Goal: Information Seeking & Learning: Learn about a topic

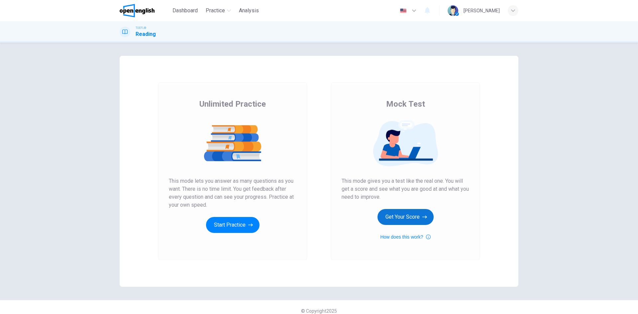
click at [398, 215] on button "Get Your Score" at bounding box center [405, 217] width 56 height 16
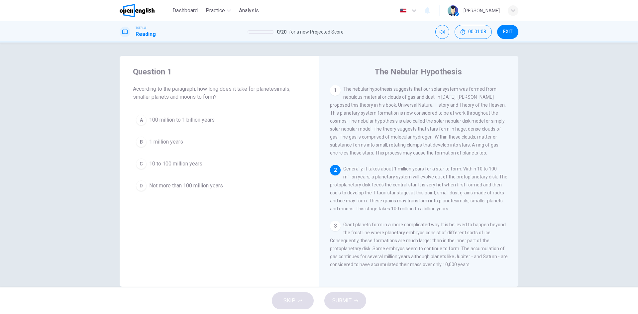
click at [172, 121] on span "100 million to 1 billion years" at bounding box center [181, 120] width 65 height 8
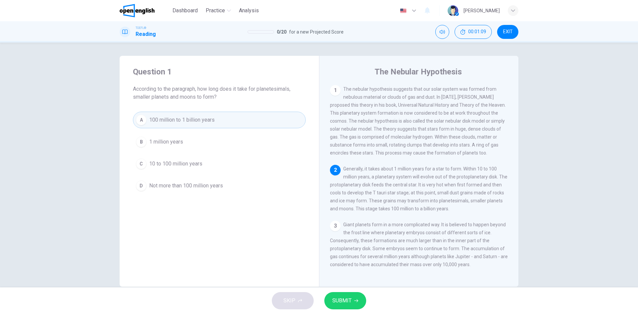
click at [358, 301] on button "SUBMIT" at bounding box center [345, 300] width 42 height 17
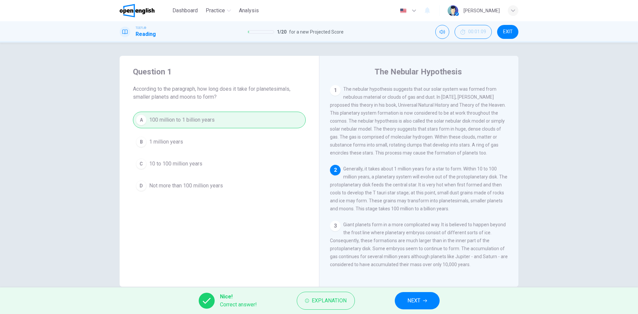
click at [409, 299] on span "NEXT" at bounding box center [413, 300] width 13 height 9
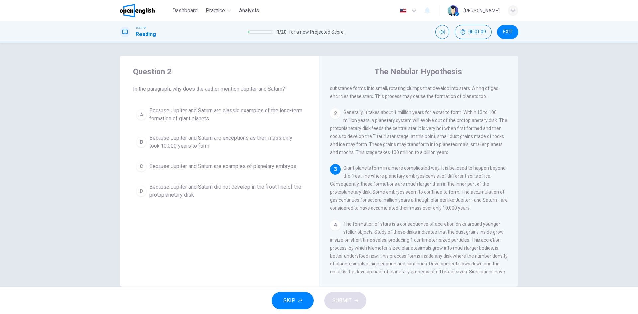
scroll to position [66, 0]
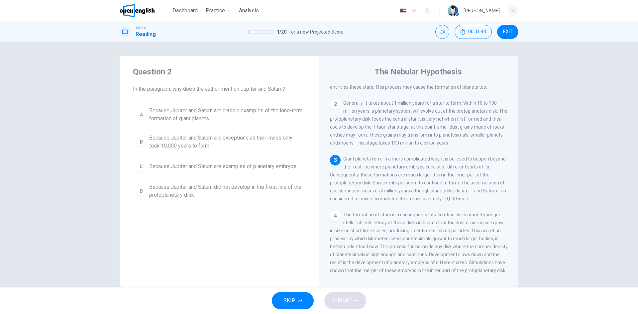
drag, startPoint x: 467, startPoint y: 205, endPoint x: 409, endPoint y: 207, distance: 57.1
click at [409, 203] on div "3 Giant planets form in a more complicated way. It is believed to happen beyond…" at bounding box center [419, 179] width 178 height 48
click at [186, 140] on span "Because Jupiter and Saturn are exceptions as their mass only took 10,000 years …" at bounding box center [225, 142] width 153 height 16
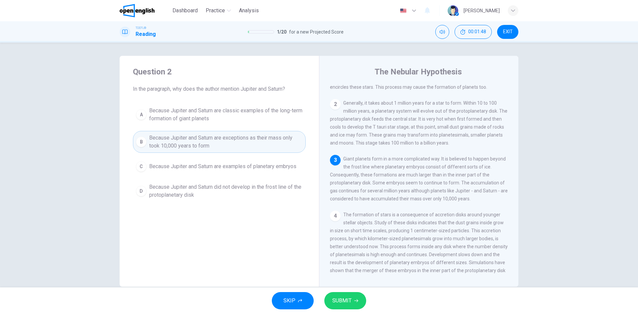
click at [340, 301] on span "SUBMIT" at bounding box center [341, 300] width 19 height 9
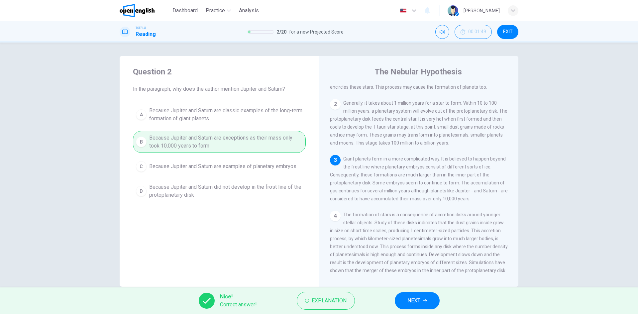
click at [408, 297] on span "NEXT" at bounding box center [413, 300] width 13 height 9
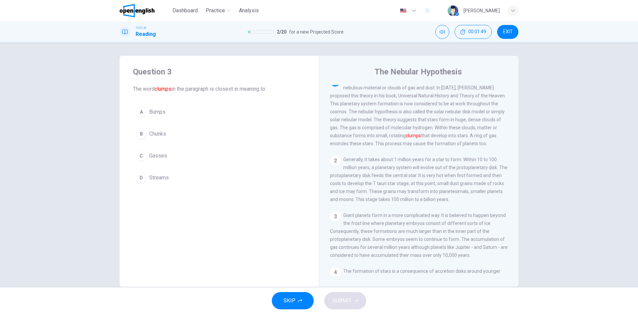
scroll to position [0, 0]
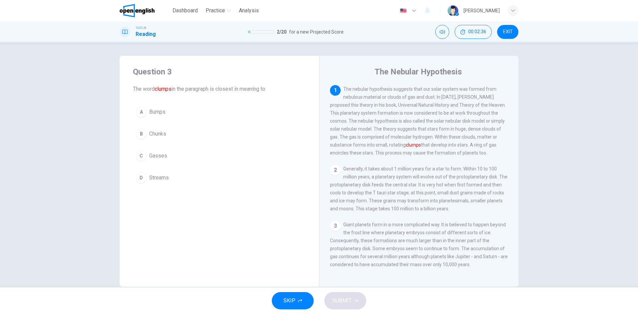
click at [159, 135] on span "Chunks" at bounding box center [157, 134] width 17 height 8
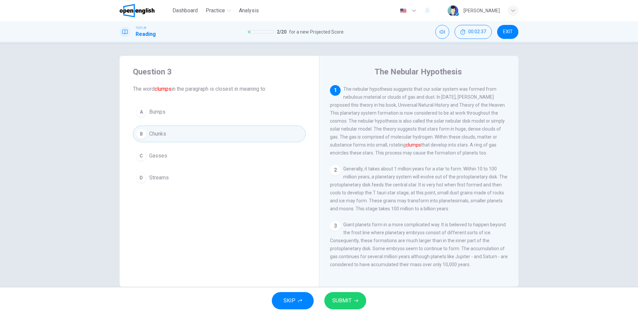
click at [341, 303] on span "SUBMIT" at bounding box center [341, 300] width 19 height 9
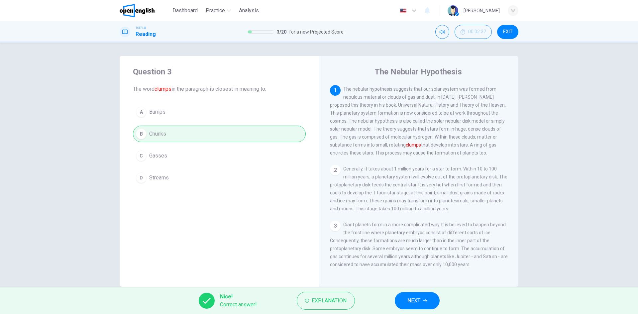
click at [418, 300] on span "NEXT" at bounding box center [413, 300] width 13 height 9
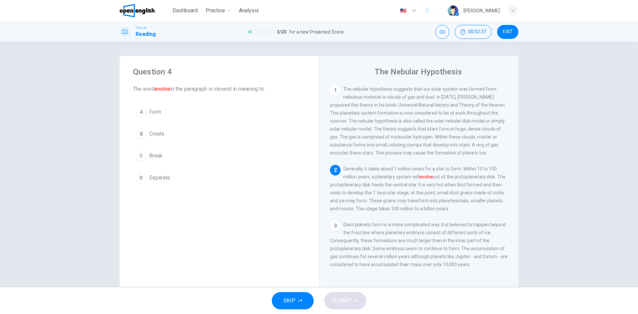
scroll to position [8, 0]
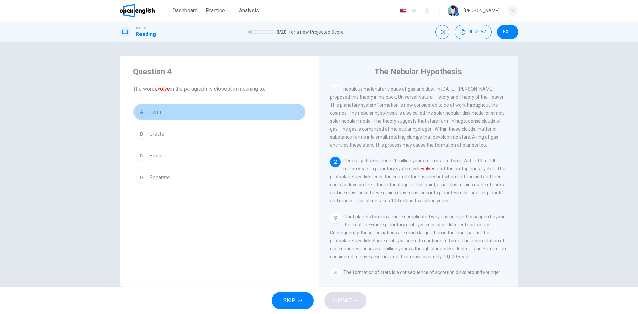
click at [157, 115] on span "Form" at bounding box center [155, 112] width 12 height 8
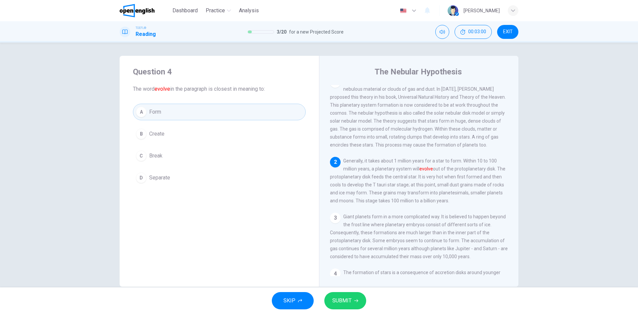
click at [350, 302] on span "SUBMIT" at bounding box center [341, 300] width 19 height 9
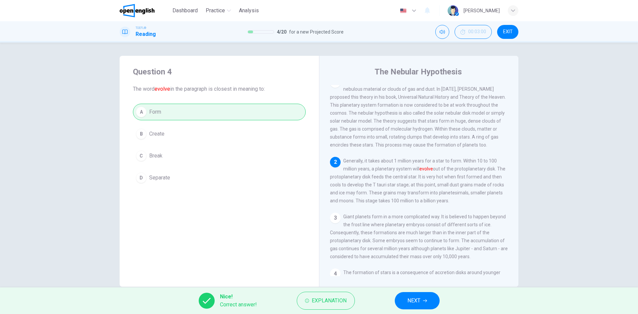
click at [411, 298] on span "NEXT" at bounding box center [413, 300] width 13 height 9
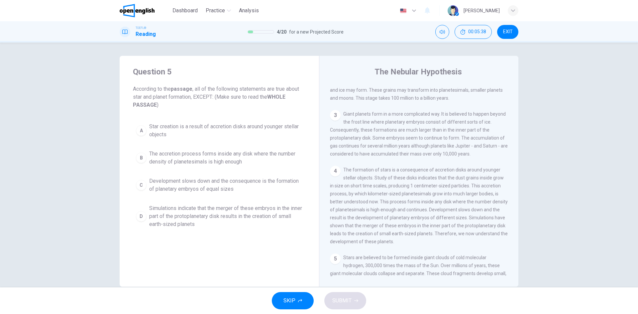
scroll to position [166, 0]
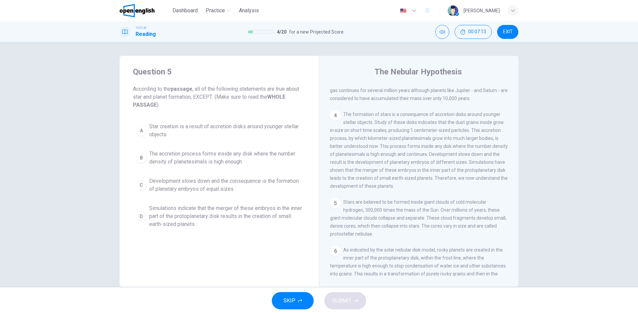
drag, startPoint x: 201, startPoint y: 191, endPoint x: 205, endPoint y: 191, distance: 4.0
click at [205, 191] on span "Development slows down and the consequence is the formation of planetary embryo…" at bounding box center [225, 185] width 153 height 16
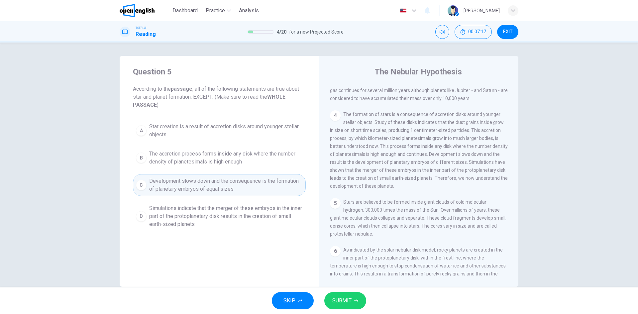
click at [357, 299] on button "SUBMIT" at bounding box center [345, 300] width 42 height 17
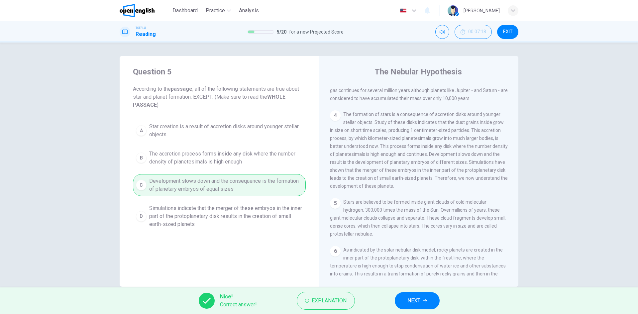
click at [435, 305] on button "NEXT" at bounding box center [416, 300] width 45 height 17
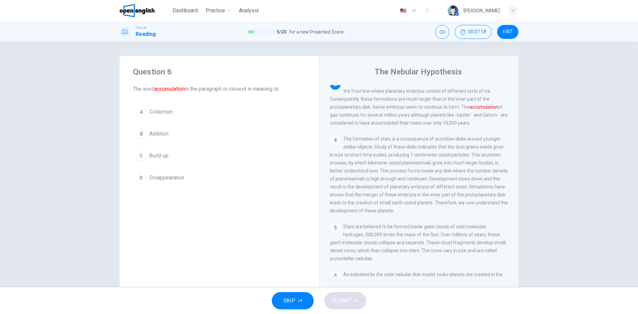
scroll to position [140, 0]
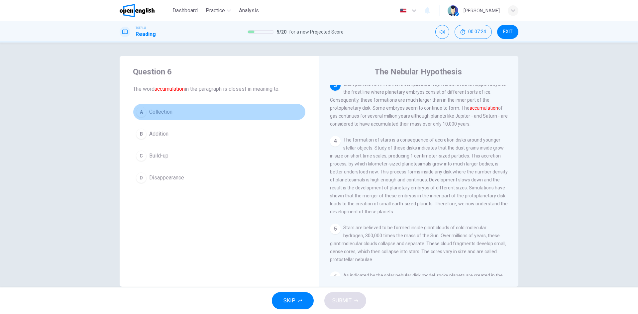
click at [162, 113] on span "Collection" at bounding box center [160, 112] width 23 height 8
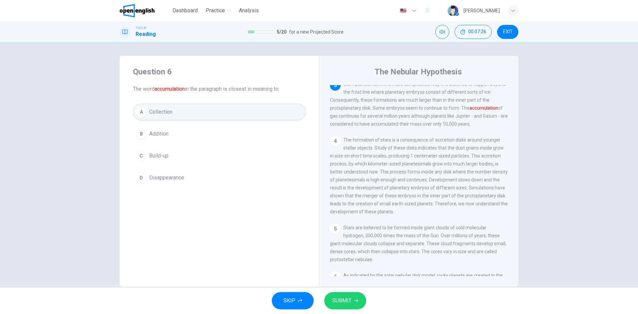
click at [352, 301] on button "SUBMIT" at bounding box center [345, 300] width 42 height 17
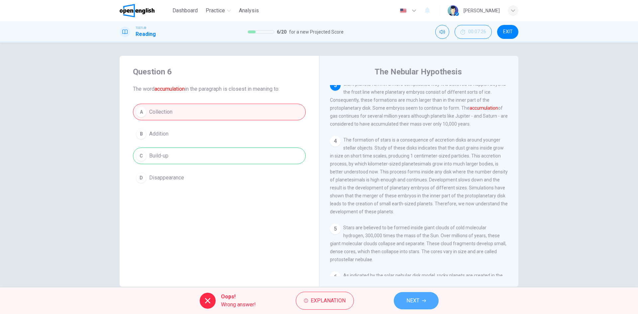
drag, startPoint x: 413, startPoint y: 302, endPoint x: 402, endPoint y: 299, distance: 11.4
click at [414, 301] on span "NEXT" at bounding box center [412, 300] width 13 height 9
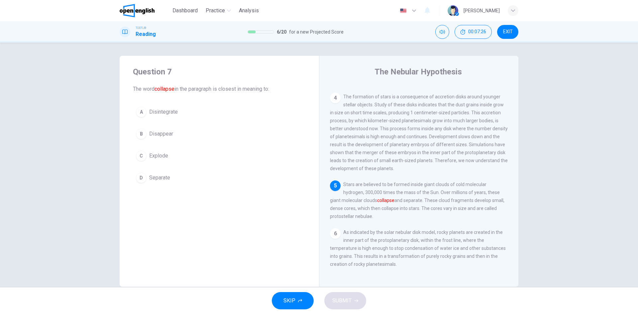
scroll to position [197, 0]
click at [157, 114] on span "Disintegrate" at bounding box center [163, 112] width 29 height 8
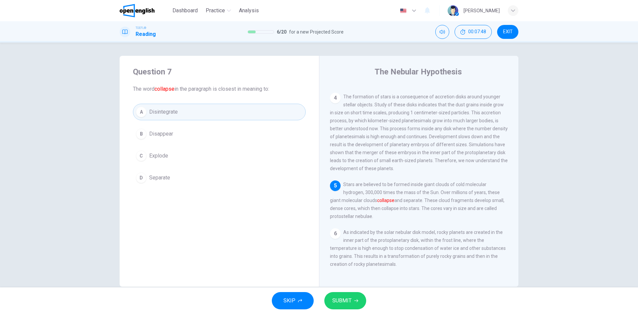
click at [344, 295] on button "SUBMIT" at bounding box center [345, 300] width 42 height 17
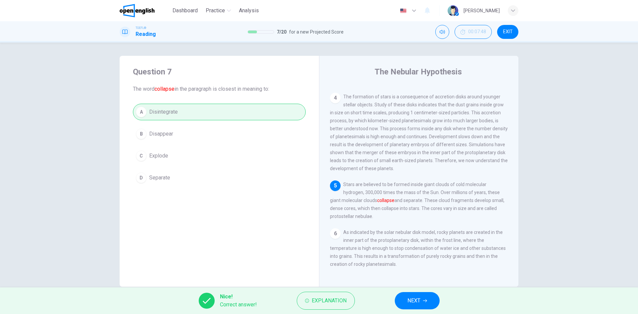
click at [417, 299] on span "NEXT" at bounding box center [413, 300] width 13 height 9
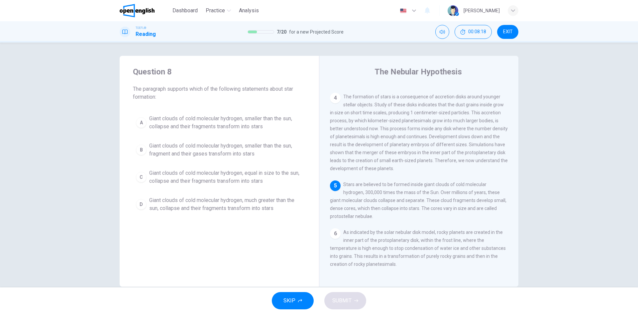
click at [195, 205] on span "Giant clouds of cold molecular hydrogen, much greater than the sun, collapse an…" at bounding box center [225, 204] width 153 height 16
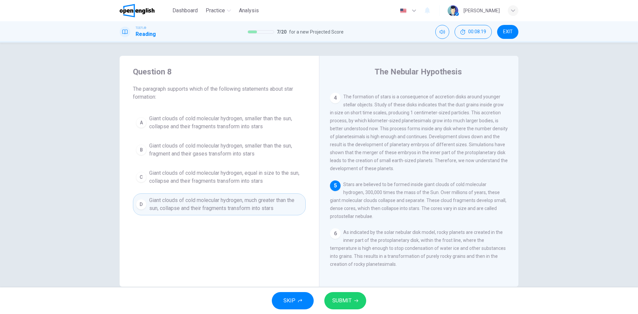
click at [352, 300] on button "SUBMIT" at bounding box center [345, 300] width 42 height 17
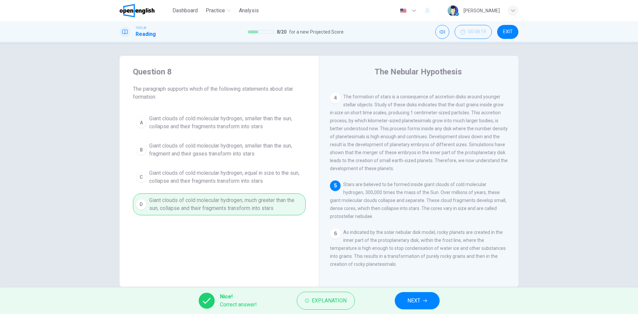
click at [426, 295] on button "NEXT" at bounding box center [416, 300] width 45 height 17
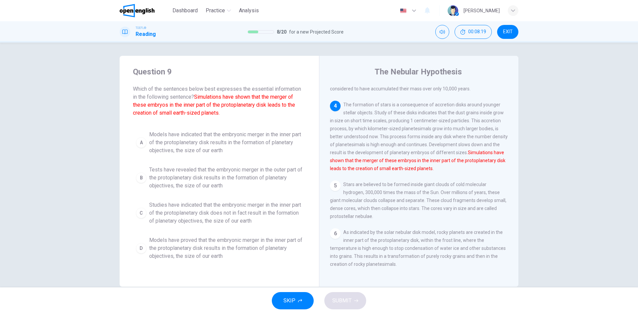
scroll to position [189, 0]
click at [191, 138] on span "Models have indicated that the embryonic merger in the inner part of the protop…" at bounding box center [225, 142] width 153 height 24
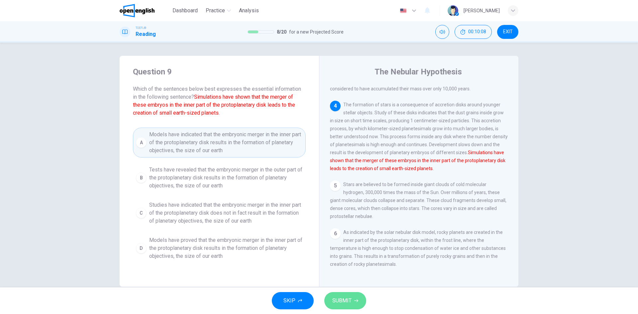
click at [337, 295] on button "SUBMIT" at bounding box center [345, 300] width 42 height 17
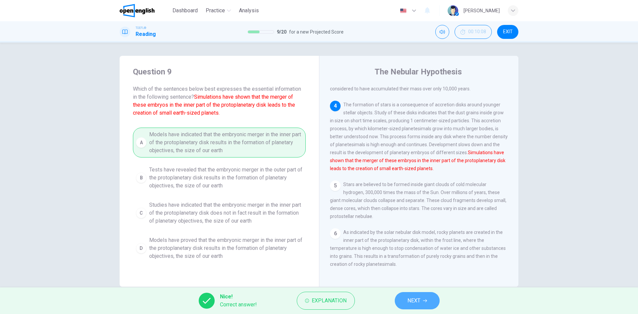
click at [412, 300] on span "NEXT" at bounding box center [413, 300] width 13 height 9
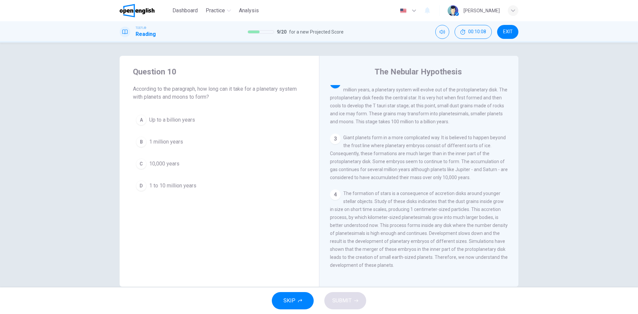
scroll to position [83, 0]
drag, startPoint x: 253, startPoint y: 87, endPoint x: 250, endPoint y: 98, distance: 11.6
click at [250, 98] on span "According to the paragraph, how long can it take for a planetary system with pl…" at bounding box center [219, 93] width 173 height 16
drag, startPoint x: 459, startPoint y: 88, endPoint x: 487, endPoint y: 88, distance: 27.6
click at [487, 88] on span "Generally, it takes about 1 million years for a star to form. Within 10 to 100 …" at bounding box center [418, 105] width 177 height 45
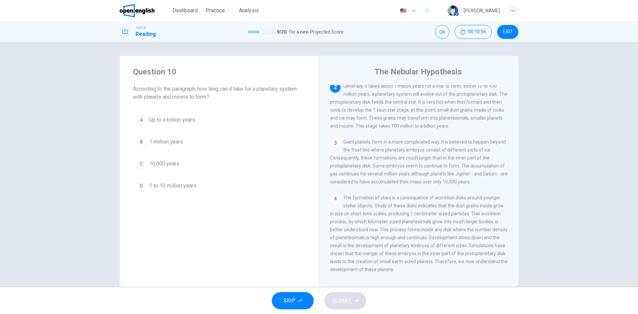
drag, startPoint x: 259, startPoint y: 88, endPoint x: 258, endPoint y: 98, distance: 9.7
click at [258, 98] on span "According to the paragraph, how long can it take for a planetary system with pl…" at bounding box center [219, 93] width 173 height 16
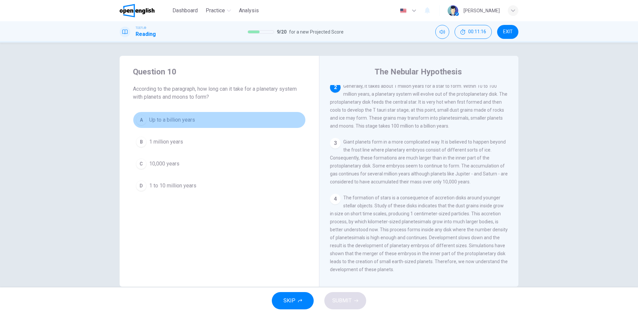
click at [190, 119] on span "Up to a billion years" at bounding box center [172, 120] width 46 height 8
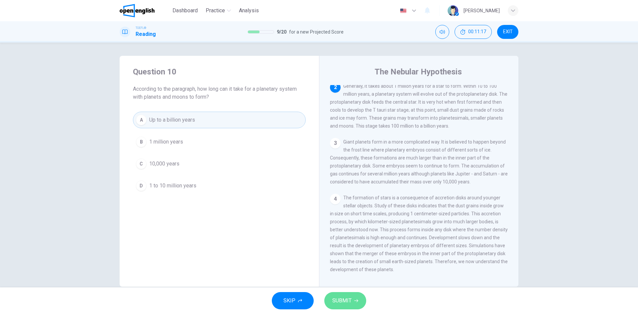
click at [350, 303] on span "SUBMIT" at bounding box center [341, 300] width 19 height 9
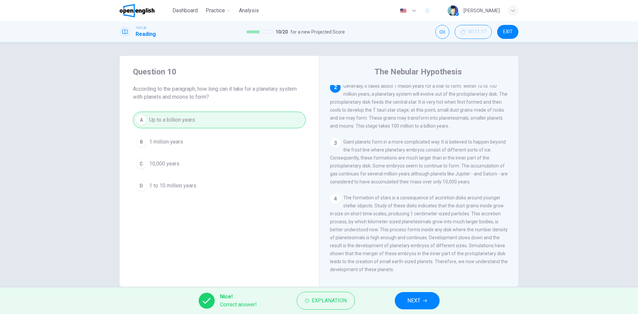
click at [413, 302] on span "NEXT" at bounding box center [413, 300] width 13 height 9
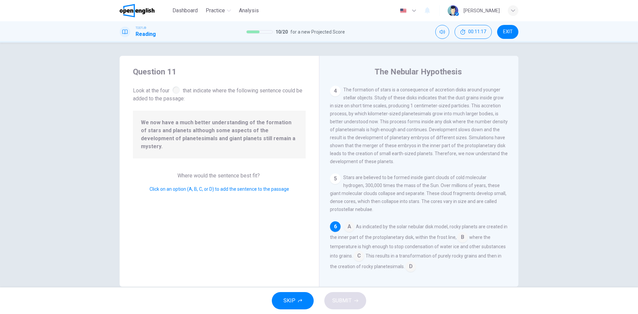
scroll to position [206, 0]
click at [403, 265] on div "A As indicated by the solar nebular disk model, rocky planets are created in th…" at bounding box center [419, 242] width 178 height 50
drag, startPoint x: 404, startPoint y: 265, endPoint x: 411, endPoint y: 266, distance: 7.1
click at [406, 265] on input at bounding box center [410, 263] width 11 height 11
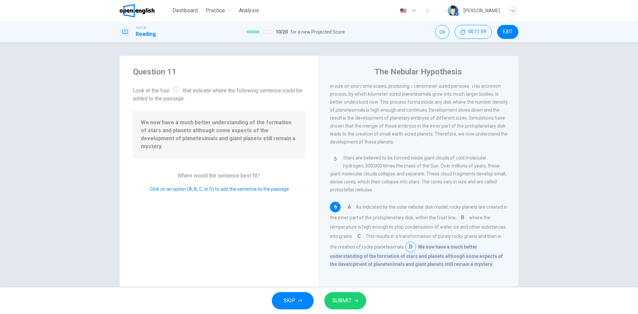
scroll to position [222, 0]
click at [354, 296] on button "SUBMIT" at bounding box center [345, 300] width 42 height 17
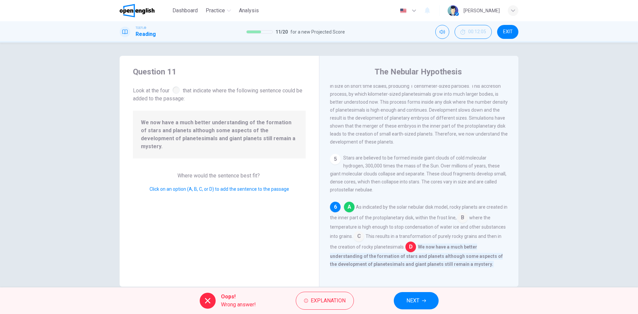
click at [411, 301] on span "NEXT" at bounding box center [412, 300] width 13 height 9
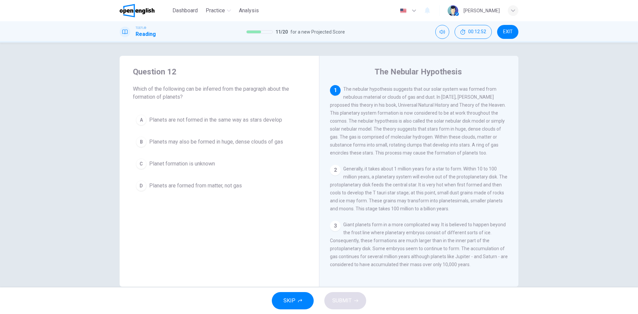
click at [184, 142] on span "Planets may also be formed in huge, dense clouds of gas" at bounding box center [216, 142] width 134 height 8
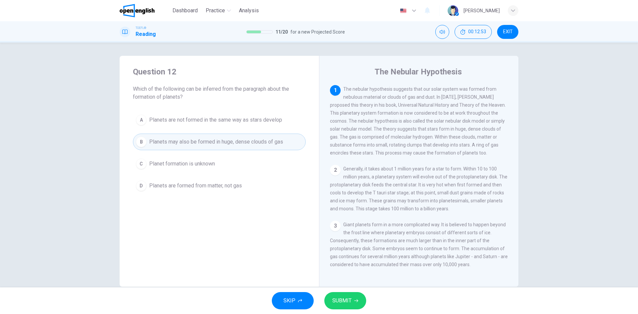
click at [344, 301] on span "SUBMIT" at bounding box center [341, 300] width 19 height 9
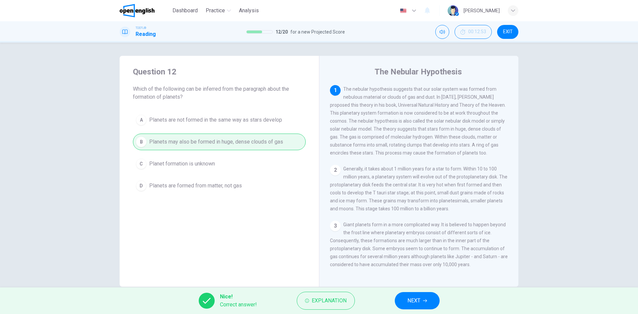
click at [411, 304] on span "NEXT" at bounding box center [413, 300] width 13 height 9
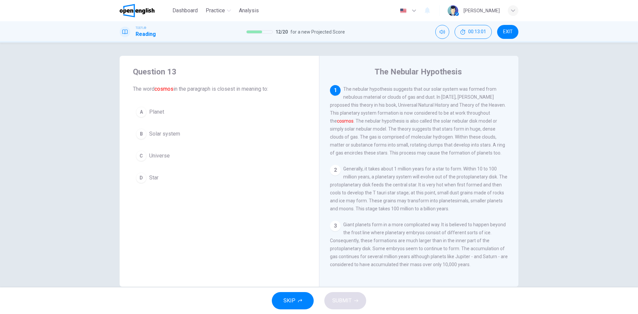
click at [161, 154] on span "Universe" at bounding box center [159, 156] width 21 height 8
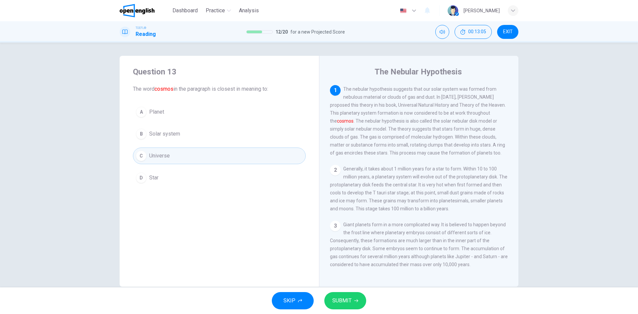
click at [347, 301] on span "SUBMIT" at bounding box center [341, 300] width 19 height 9
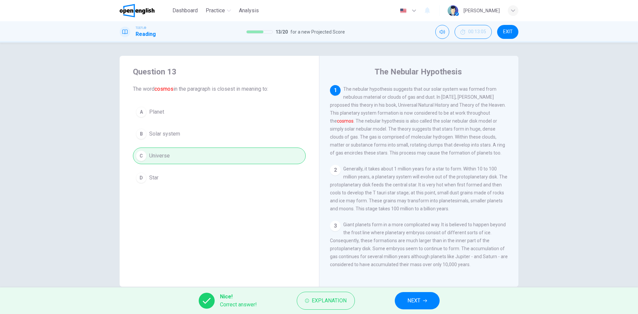
click at [419, 299] on span "NEXT" at bounding box center [413, 300] width 13 height 9
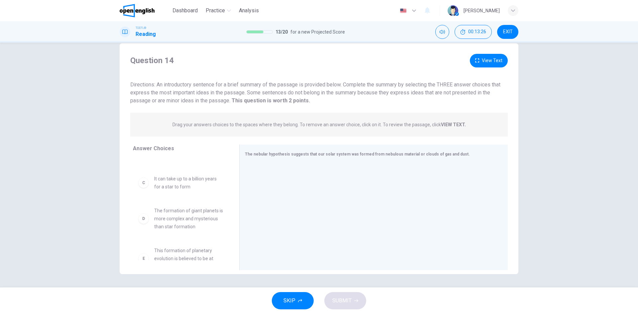
scroll to position [0, 0]
click at [183, 184] on span "The Nebular Hypothesis is proof that stars are formed from nebulous material or…" at bounding box center [188, 179] width 69 height 32
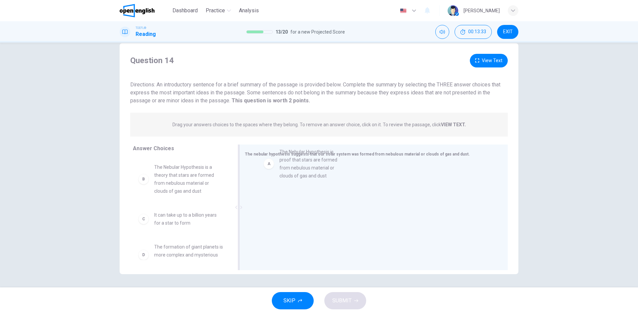
drag, startPoint x: 179, startPoint y: 194, endPoint x: 320, endPoint y: 179, distance: 141.9
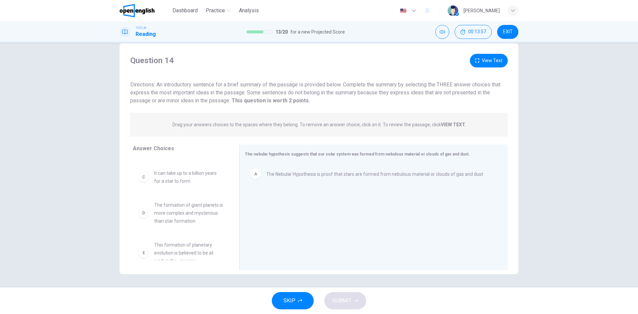
scroll to position [55, 0]
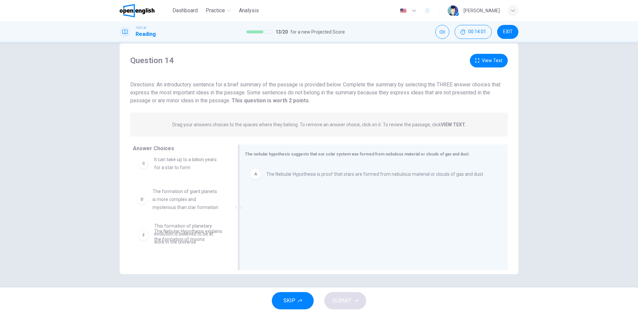
drag, startPoint x: 172, startPoint y: 202, endPoint x: 301, endPoint y: 224, distance: 131.3
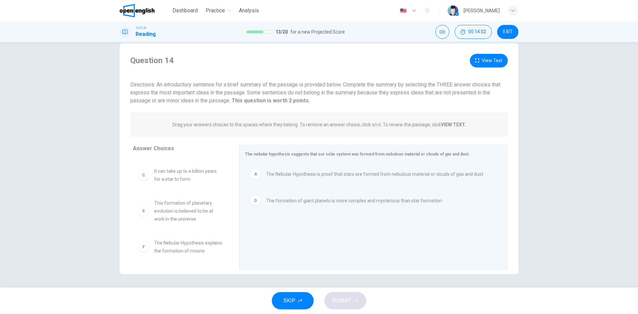
scroll to position [52, 0]
drag, startPoint x: 166, startPoint y: 211, endPoint x: 278, endPoint y: 235, distance: 113.8
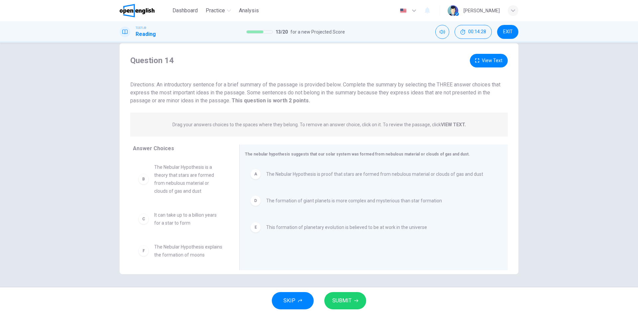
scroll to position [12, 0]
click at [347, 298] on span "SUBMIT" at bounding box center [341, 300] width 19 height 9
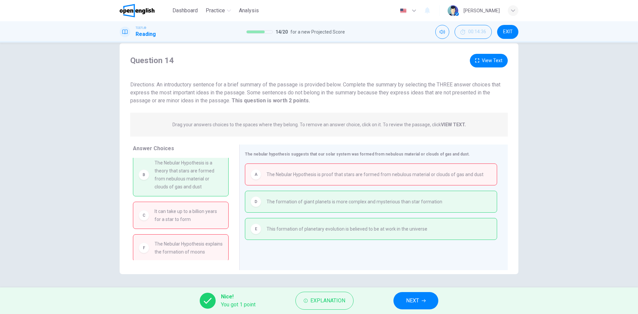
scroll to position [0, 0]
click at [404, 296] on button "NEXT" at bounding box center [415, 300] width 45 height 17
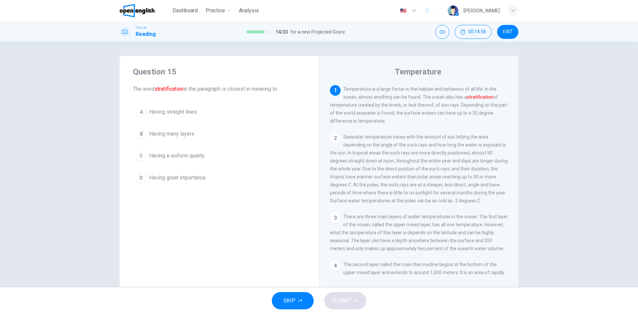
click at [184, 134] on span "Having many layers" at bounding box center [171, 134] width 45 height 8
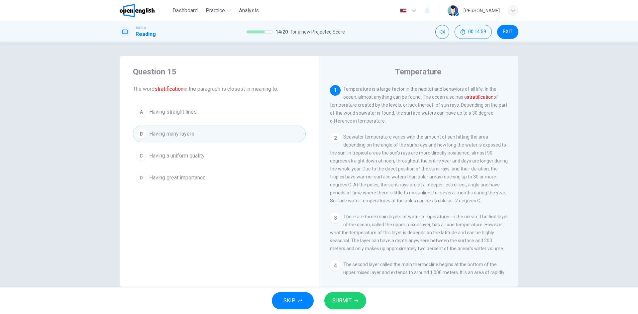
click at [337, 300] on span "SUBMIT" at bounding box center [341, 300] width 19 height 9
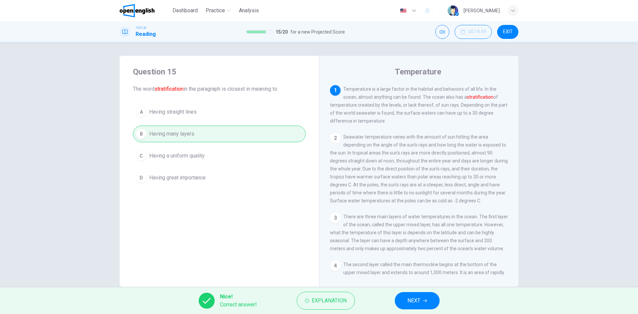
click at [411, 298] on span "NEXT" at bounding box center [413, 300] width 13 height 9
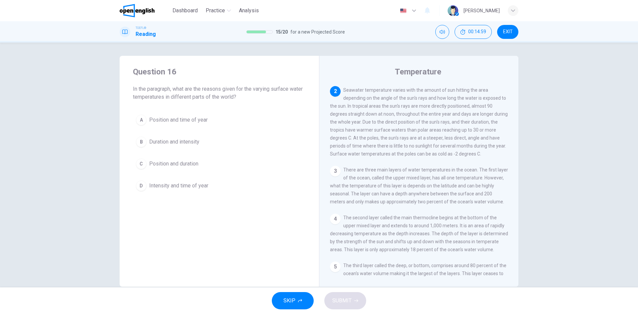
scroll to position [49, 0]
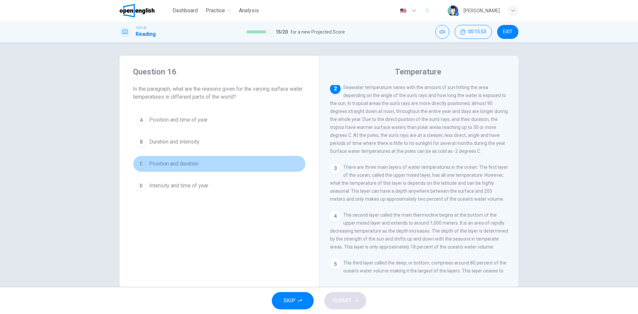
click at [170, 161] on span "Position and duration" at bounding box center [173, 164] width 49 height 8
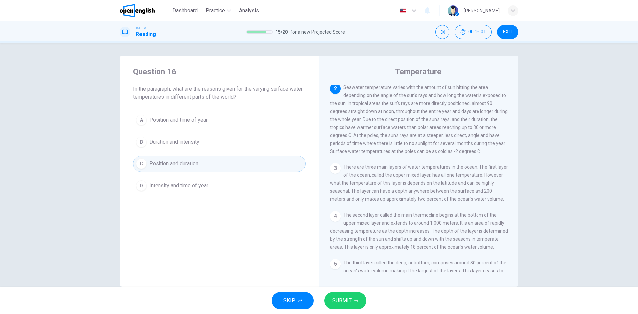
drag, startPoint x: 367, startPoint y: 97, endPoint x: 436, endPoint y: 98, distance: 68.7
click at [436, 98] on span "Seawater temperature varies with the amount of sun hitting the area depending o…" at bounding box center [419, 119] width 178 height 69
click at [336, 300] on span "SUBMIT" at bounding box center [341, 300] width 19 height 9
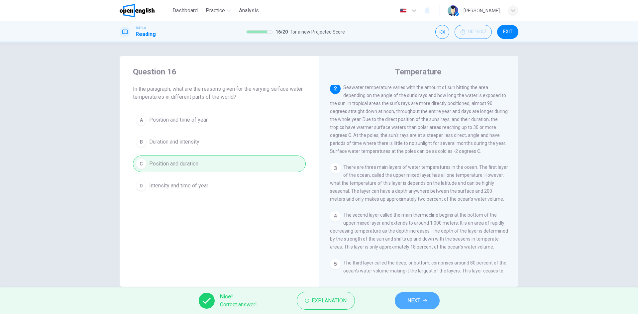
click at [406, 296] on button "NEXT" at bounding box center [416, 300] width 45 height 17
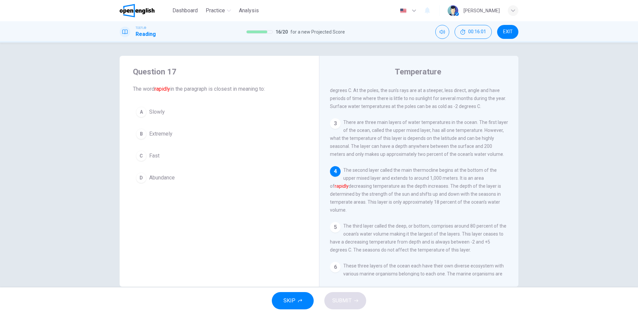
scroll to position [99, 0]
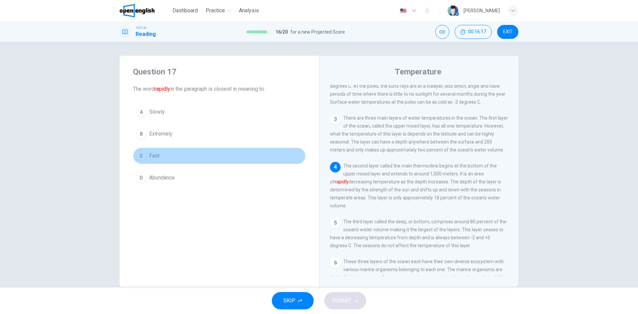
click at [177, 162] on button "C Fast" at bounding box center [219, 155] width 173 height 17
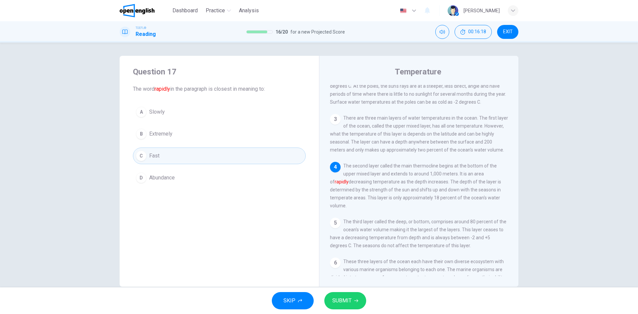
click at [343, 298] on span "SUBMIT" at bounding box center [341, 300] width 19 height 9
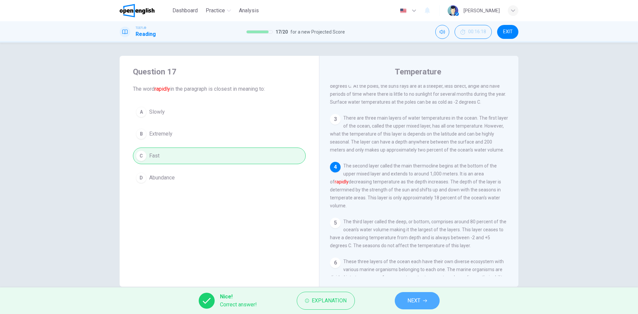
click at [415, 297] on span "NEXT" at bounding box center [413, 300] width 13 height 9
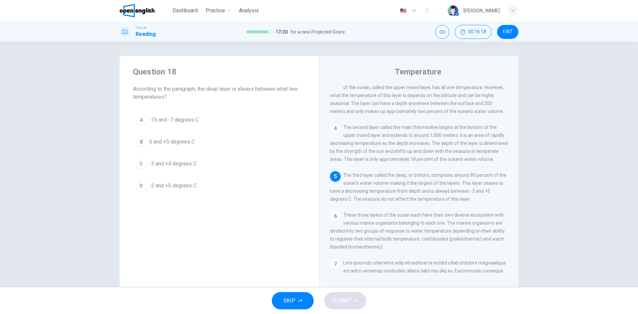
scroll to position [140, 0]
drag, startPoint x: 463, startPoint y: 198, endPoint x: 487, endPoint y: 196, distance: 24.3
click at [487, 196] on span "The third layer called the deep, or bottom, comprises around 80 percent of the …" at bounding box center [418, 184] width 176 height 29
click at [162, 189] on span "-2 and +5 degrees C" at bounding box center [172, 186] width 47 height 8
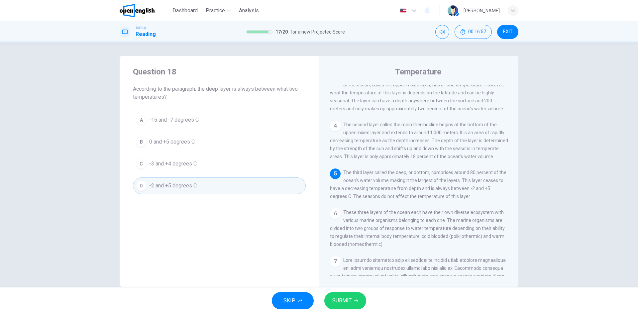
click at [346, 305] on span "SUBMIT" at bounding box center [341, 300] width 19 height 9
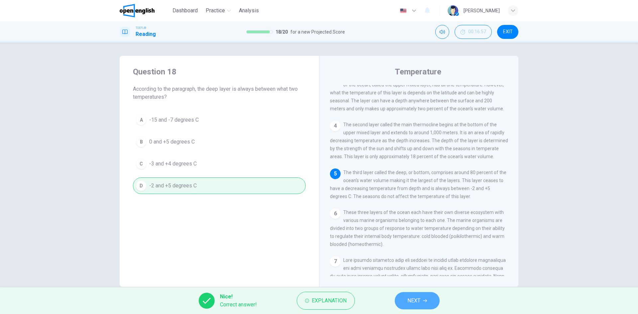
click at [424, 303] on button "NEXT" at bounding box center [416, 300] width 45 height 17
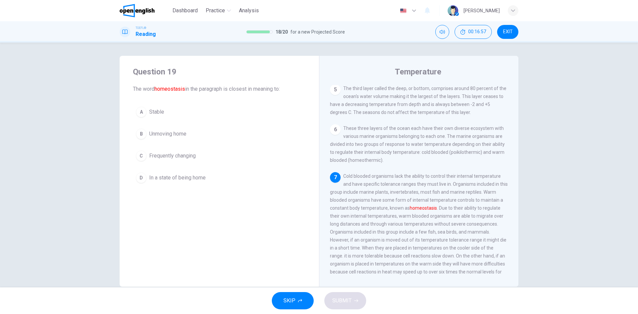
scroll to position [255, 0]
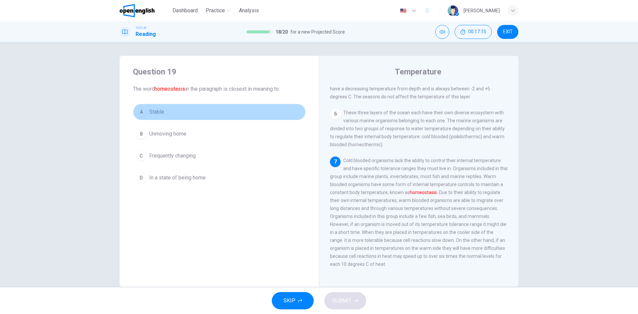
click at [151, 116] on button "A Stable" at bounding box center [219, 112] width 173 height 17
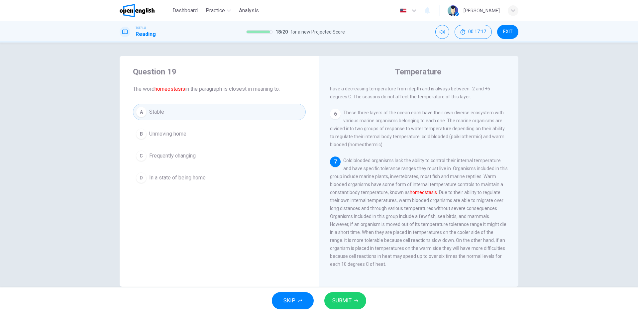
click at [343, 297] on span "SUBMIT" at bounding box center [341, 300] width 19 height 9
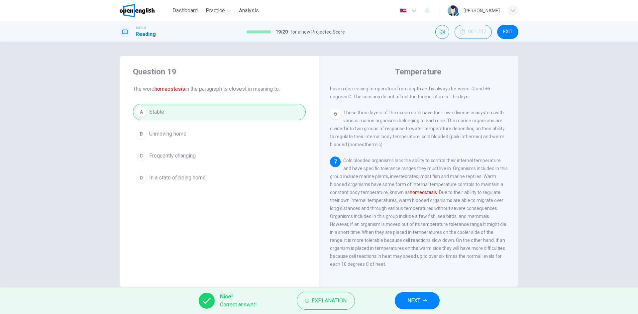
click at [414, 298] on span "NEXT" at bounding box center [413, 300] width 13 height 9
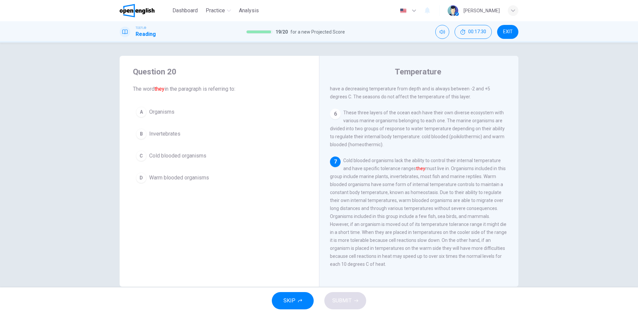
click at [197, 159] on span "Cold blooded organisms" at bounding box center [177, 156] width 57 height 8
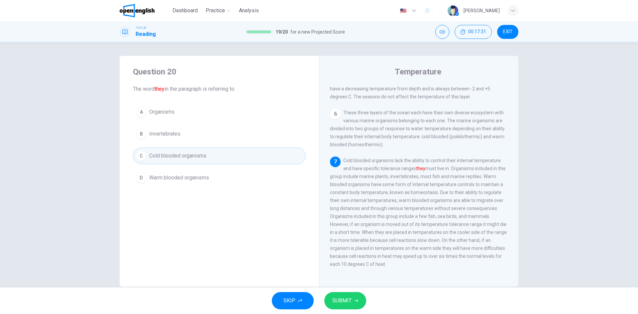
click at [332, 291] on div "SKIP SUBMIT" at bounding box center [319, 300] width 638 height 27
click at [335, 296] on span "SUBMIT" at bounding box center [341, 300] width 19 height 9
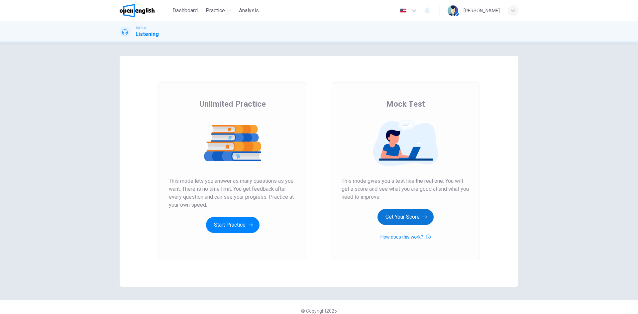
click at [391, 218] on button "Get Your Score" at bounding box center [405, 217] width 56 height 16
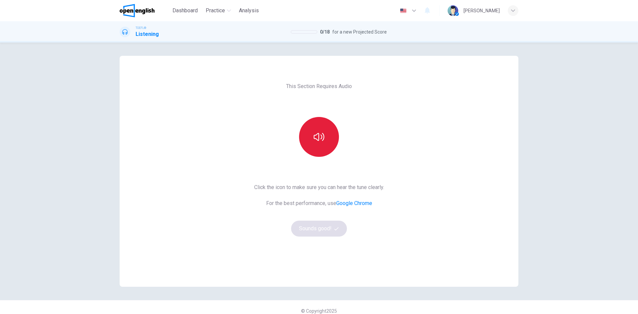
click at [323, 145] on button "button" at bounding box center [319, 137] width 40 height 40
click at [317, 228] on button "Sounds good!" at bounding box center [319, 228] width 56 height 16
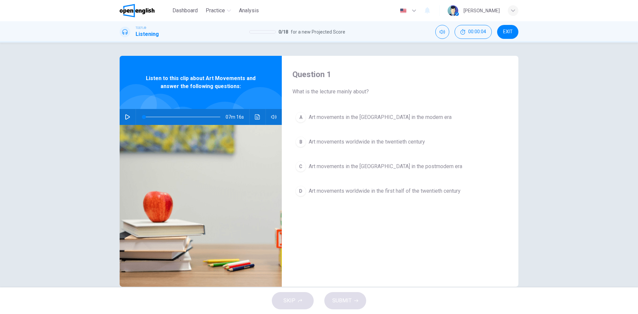
click at [129, 120] on button "button" at bounding box center [127, 117] width 11 height 16
click at [126, 118] on icon "button" at bounding box center [128, 117] width 4 height 4
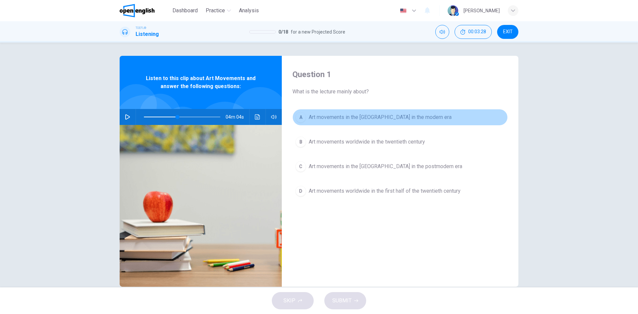
click at [348, 120] on span "Art movements in the [GEOGRAPHIC_DATA] in the modern era" at bounding box center [379, 117] width 143 height 8
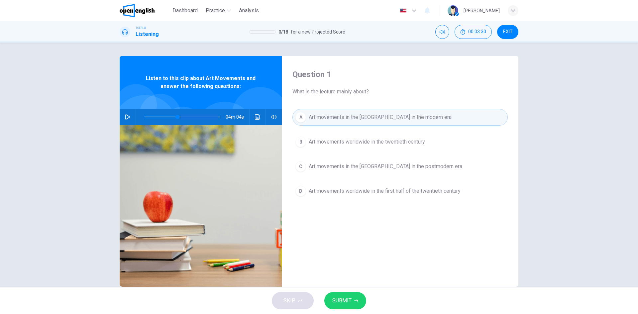
click at [346, 304] on span "SUBMIT" at bounding box center [341, 300] width 19 height 9
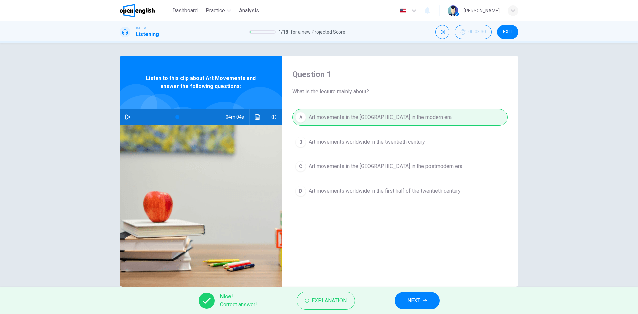
click at [408, 298] on span "NEXT" at bounding box center [413, 300] width 13 height 9
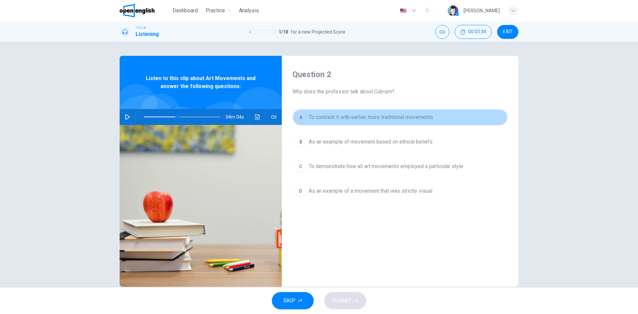
click at [356, 120] on span "To contrast it with earlier, more traditional movements" at bounding box center [370, 117] width 124 height 8
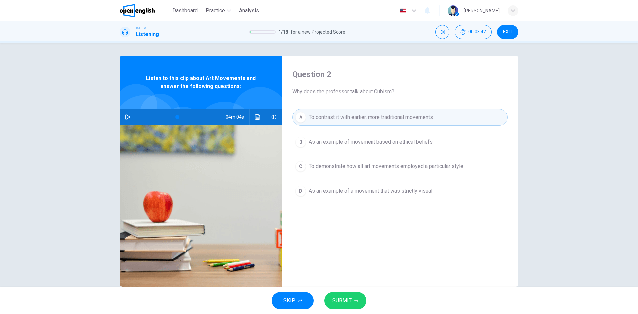
click at [340, 185] on button "D As an example of a movement that was strictly visual" at bounding box center [399, 191] width 215 height 17
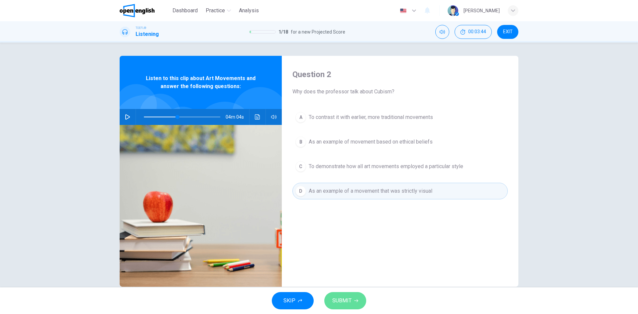
click at [344, 298] on span "SUBMIT" at bounding box center [341, 300] width 19 height 9
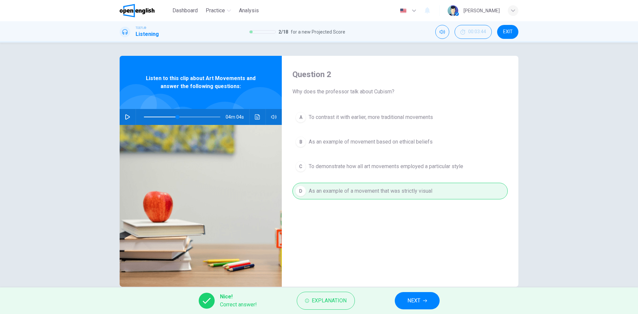
click at [416, 302] on span "NEXT" at bounding box center [413, 300] width 13 height 9
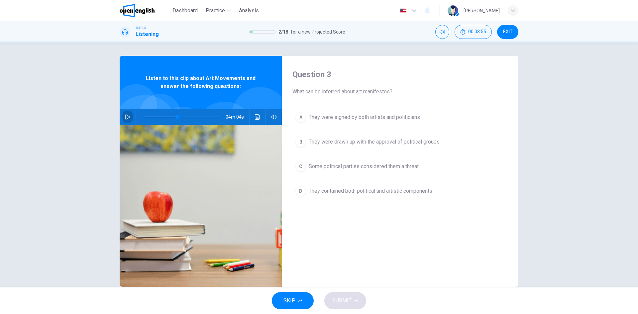
click at [128, 121] on button "button" at bounding box center [127, 117] width 11 height 16
click at [130, 117] on button "button" at bounding box center [127, 117] width 11 height 16
click at [339, 190] on span "They contained both political and artistic components" at bounding box center [370, 191] width 124 height 8
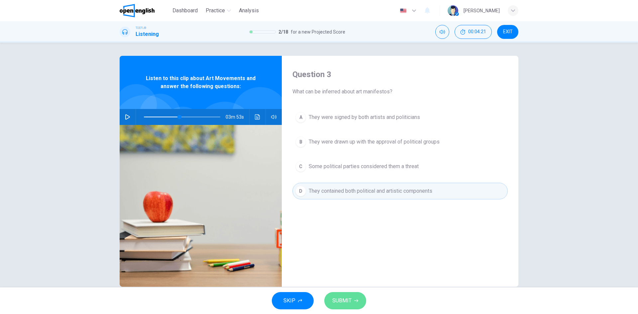
click at [335, 298] on span "SUBMIT" at bounding box center [341, 300] width 19 height 9
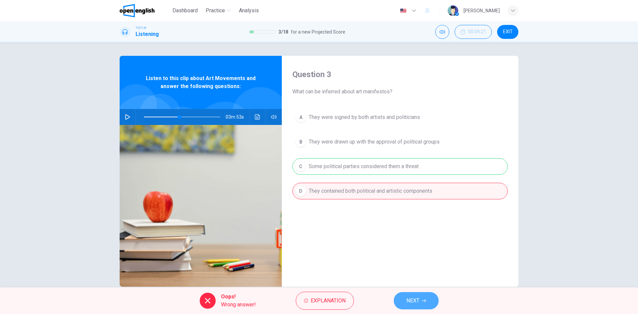
click at [399, 297] on button "NEXT" at bounding box center [415, 300] width 45 height 17
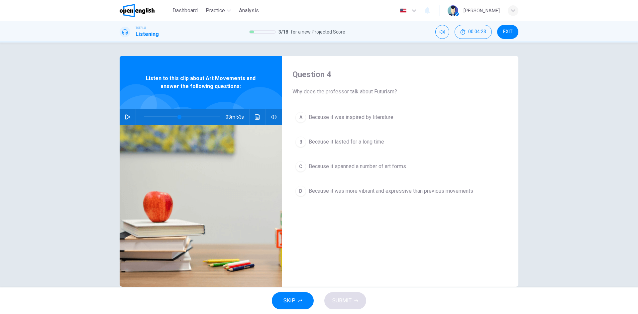
click at [131, 120] on div "03m 53s" at bounding box center [201, 117] width 162 height 16
click at [129, 120] on button "button" at bounding box center [127, 117] width 11 height 16
click at [129, 119] on button "button" at bounding box center [127, 117] width 11 height 16
click at [362, 145] on span "Because it lasted for a long time" at bounding box center [345, 142] width 75 height 8
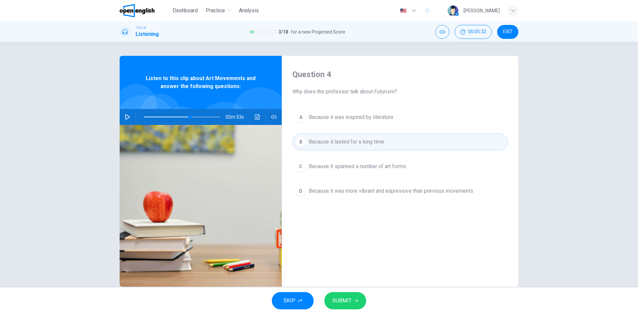
click at [337, 296] on button "SUBMIT" at bounding box center [345, 300] width 42 height 17
type input "**"
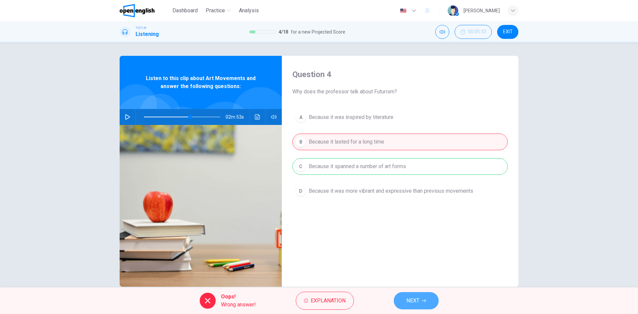
click at [424, 304] on button "NEXT" at bounding box center [415, 300] width 45 height 17
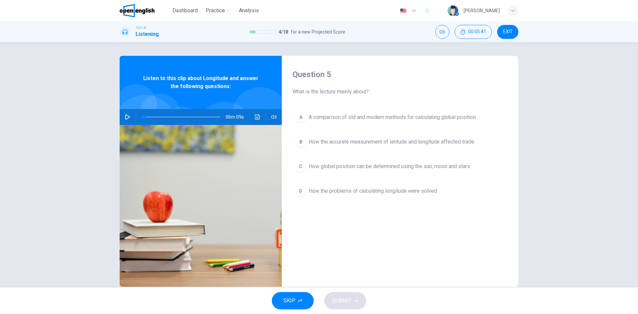
click at [508, 29] on span "EXIT" at bounding box center [508, 31] width 10 height 5
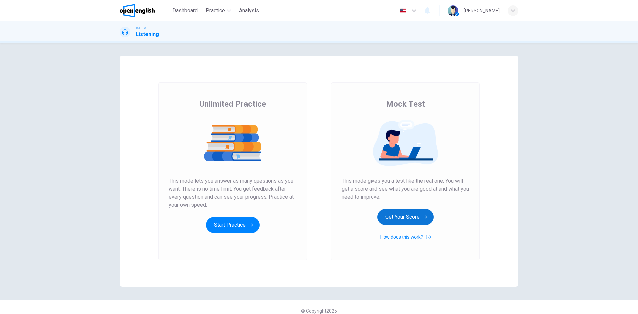
click at [409, 210] on button "Get Your Score" at bounding box center [405, 217] width 56 height 16
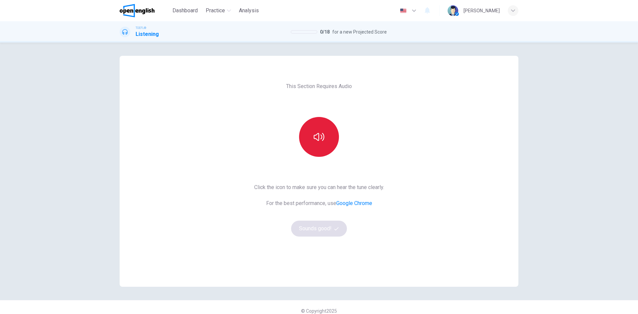
click at [318, 138] on icon "button" at bounding box center [318, 136] width 11 height 11
click at [321, 230] on button "Sounds good!" at bounding box center [319, 228] width 56 height 16
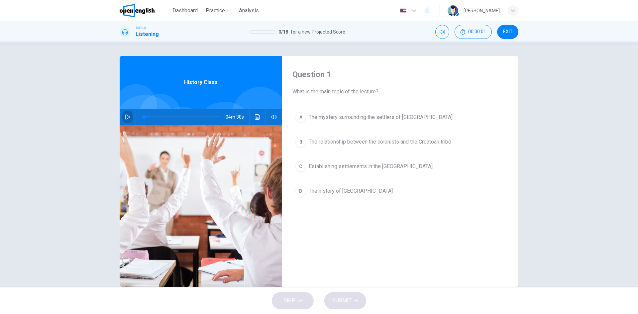
click at [122, 114] on button "button" at bounding box center [127, 117] width 11 height 16
type input "*"
click at [372, 116] on span "The mystery surrounding the settlers of [GEOGRAPHIC_DATA]" at bounding box center [380, 117] width 144 height 8
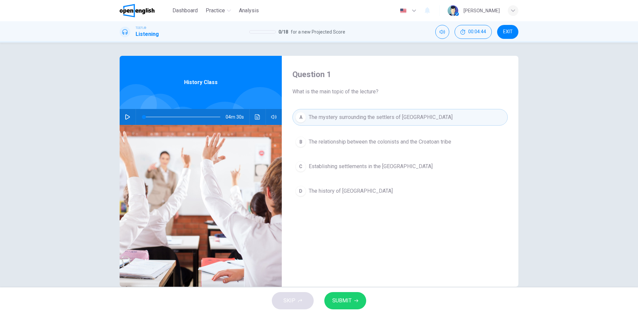
click at [339, 302] on span "SUBMIT" at bounding box center [341, 300] width 19 height 9
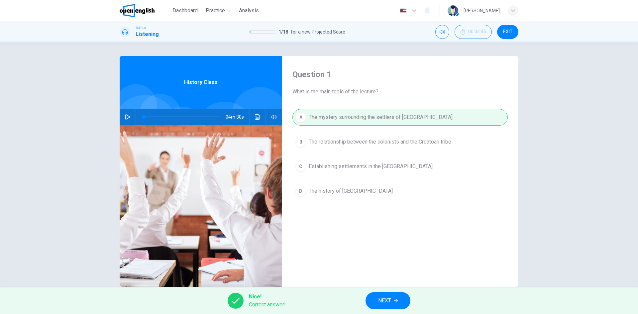
click at [391, 297] on span "NEXT" at bounding box center [384, 300] width 13 height 9
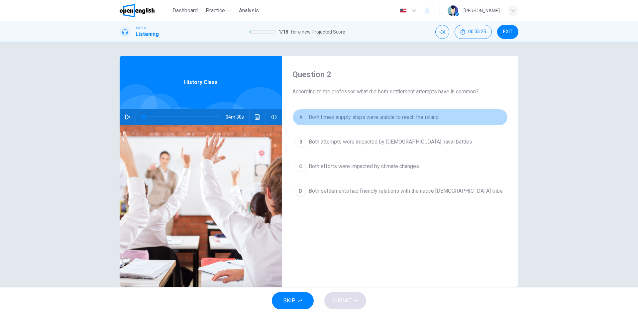
click at [349, 117] on span "Both times supply ships were unable to reach the island" at bounding box center [373, 117] width 130 height 8
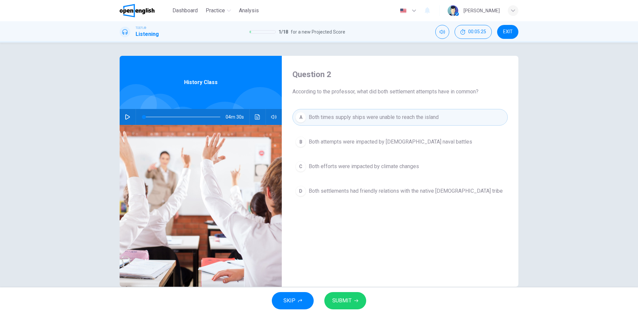
click at [346, 297] on span "SUBMIT" at bounding box center [341, 300] width 19 height 9
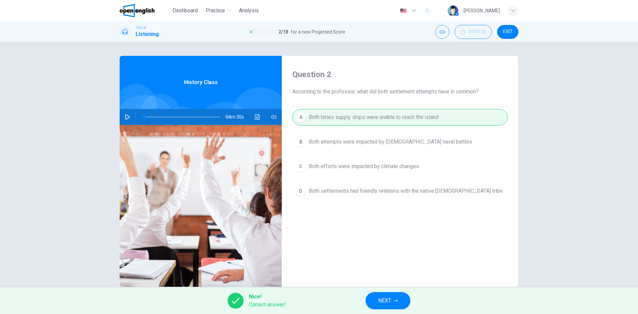
click at [383, 303] on span "NEXT" at bounding box center [384, 300] width 13 height 9
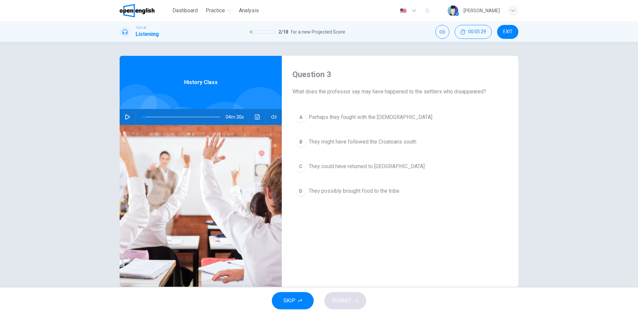
click at [346, 119] on span "Perhaps they fought with the Croatoans" at bounding box center [370, 117] width 124 height 8
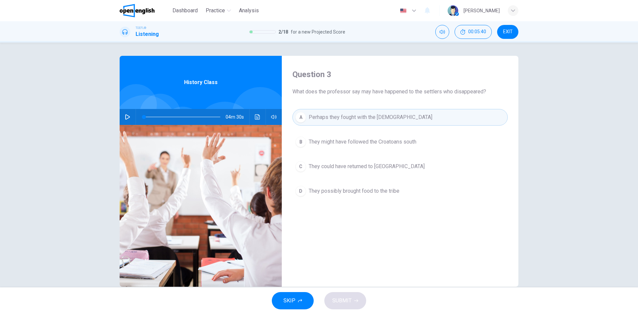
click at [351, 147] on button "B They might have followed the Croatoans south" at bounding box center [399, 141] width 215 height 17
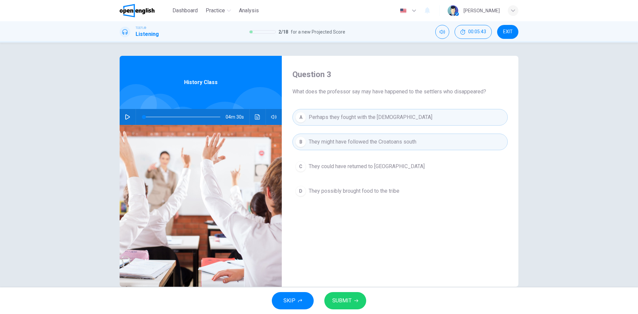
click at [343, 305] on button "SUBMIT" at bounding box center [345, 300] width 42 height 17
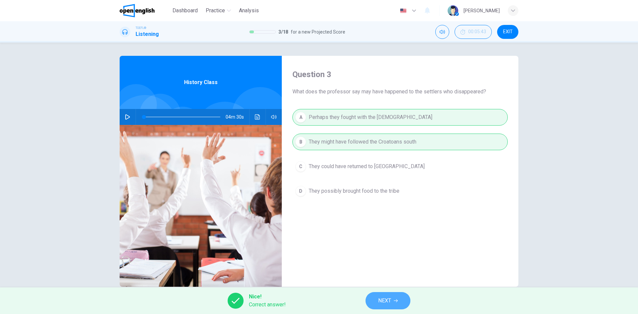
click at [387, 297] on span "NEXT" at bounding box center [384, 300] width 13 height 9
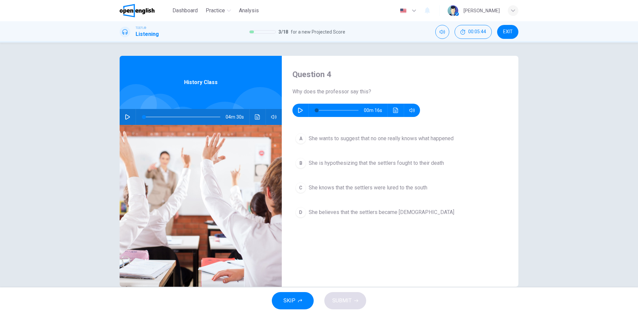
click at [300, 111] on icon "button" at bounding box center [300, 110] width 5 height 5
type input "*"
click at [409, 141] on span "She wants to suggest that no one really knows what happened" at bounding box center [380, 138] width 145 height 8
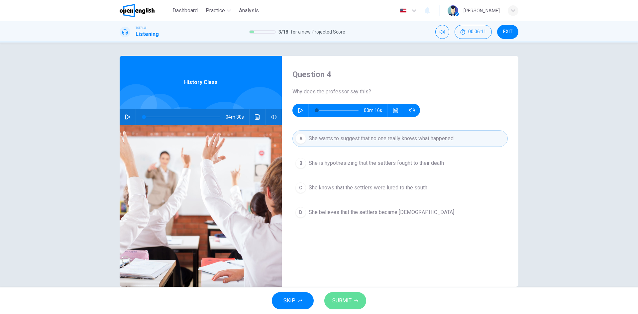
click at [347, 301] on span "SUBMIT" at bounding box center [341, 300] width 19 height 9
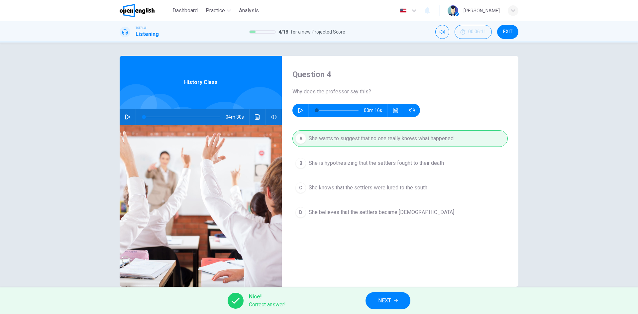
drag, startPoint x: 365, startPoint y: 303, endPoint x: 369, endPoint y: 301, distance: 4.3
click at [365, 303] on div "Nice! Correct answer! NEXT" at bounding box center [319, 300] width 638 height 27
click at [369, 301] on button "NEXT" at bounding box center [387, 300] width 45 height 17
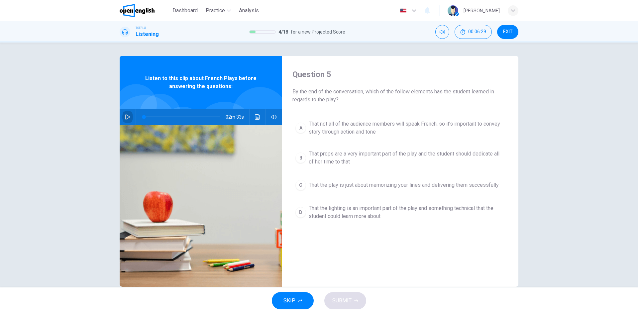
click at [128, 116] on icon "button" at bounding box center [127, 116] width 5 height 5
type input "*"
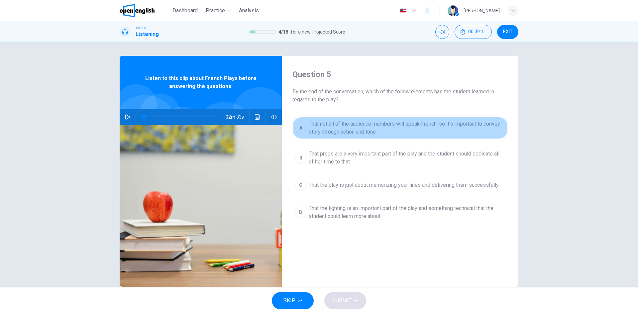
click at [337, 128] on span "That not all of the audience members will speak French, so it's important to co…" at bounding box center [406, 128] width 196 height 16
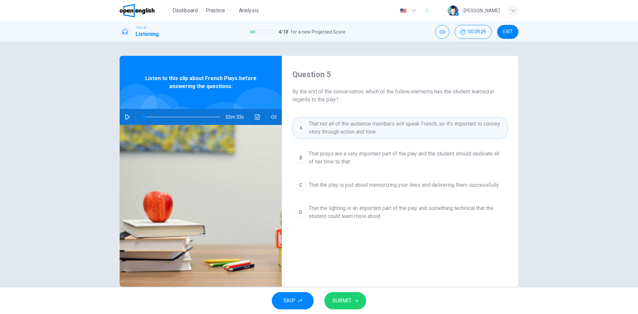
click at [346, 300] on span "SUBMIT" at bounding box center [341, 300] width 19 height 9
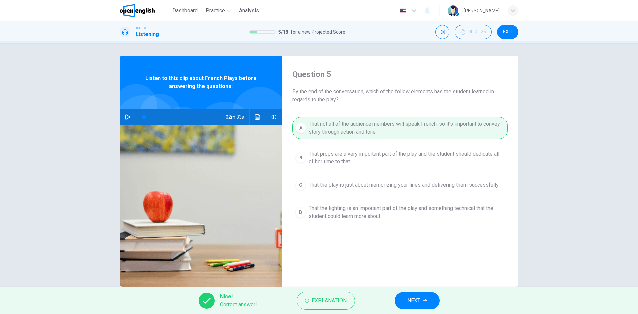
click at [414, 297] on span "NEXT" at bounding box center [413, 300] width 13 height 9
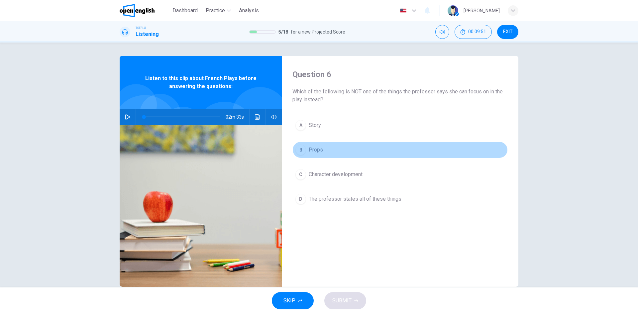
click at [310, 154] on button "B Props" at bounding box center [399, 149] width 215 height 17
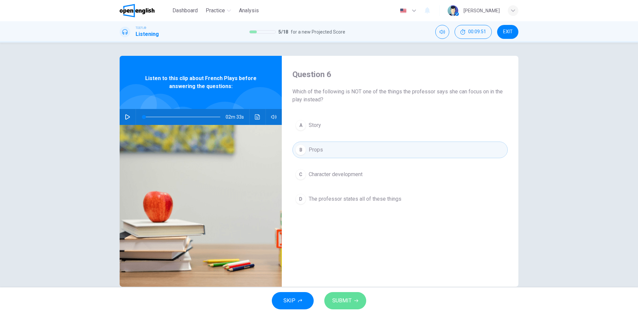
click at [350, 305] on button "SUBMIT" at bounding box center [345, 300] width 42 height 17
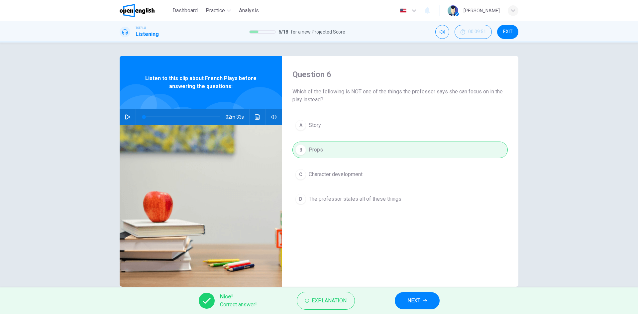
click at [408, 298] on span "NEXT" at bounding box center [413, 300] width 13 height 9
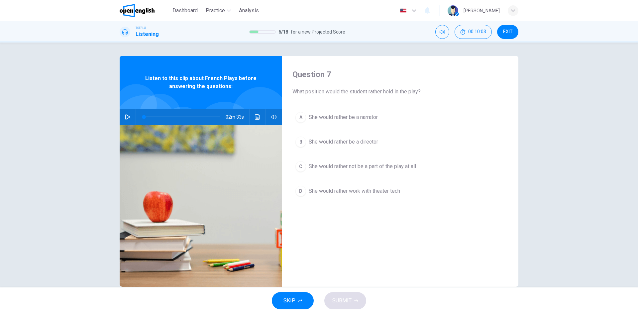
click at [332, 165] on span "She would rather not be a part of the play at all" at bounding box center [361, 166] width 107 height 8
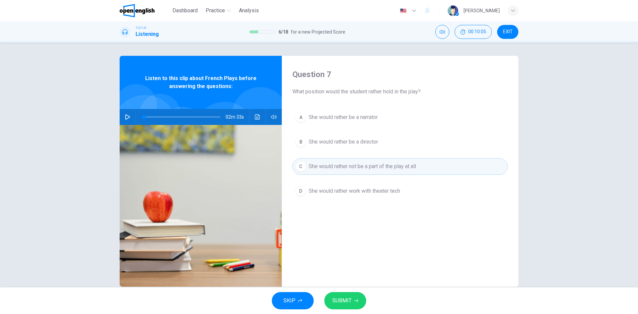
click at [338, 298] on span "SUBMIT" at bounding box center [341, 300] width 19 height 9
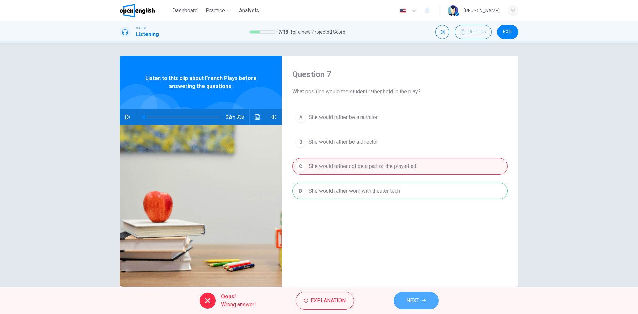
click at [409, 298] on span "NEXT" at bounding box center [412, 300] width 13 height 9
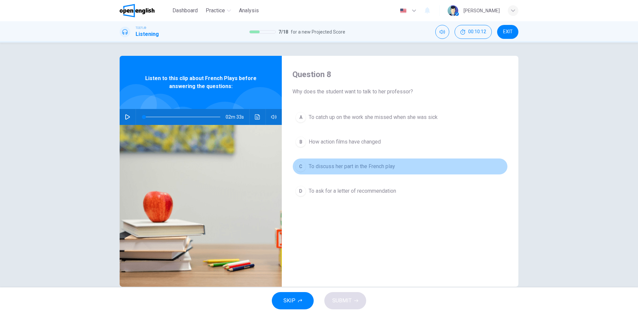
click at [337, 166] on span "To discuss her part in the French play" at bounding box center [351, 166] width 86 height 8
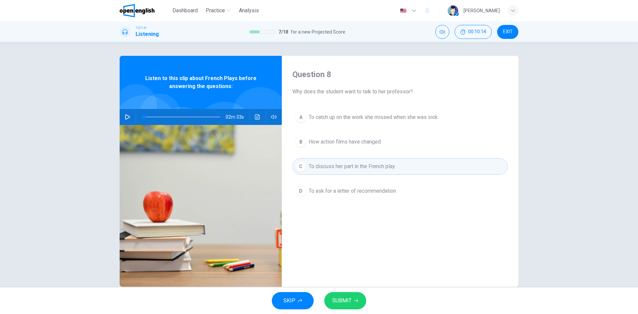
click at [346, 298] on span "SUBMIT" at bounding box center [341, 300] width 19 height 9
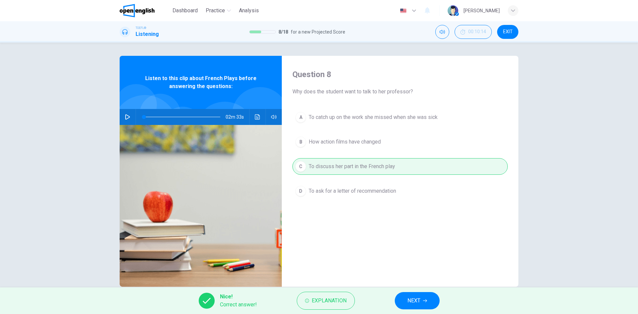
click at [415, 299] on span "NEXT" at bounding box center [413, 300] width 13 height 9
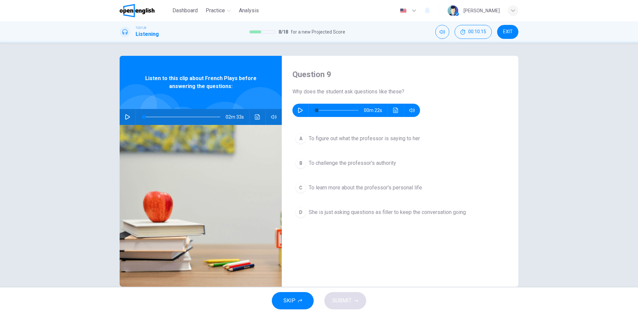
click at [301, 111] on icon "button" at bounding box center [300, 110] width 5 height 5
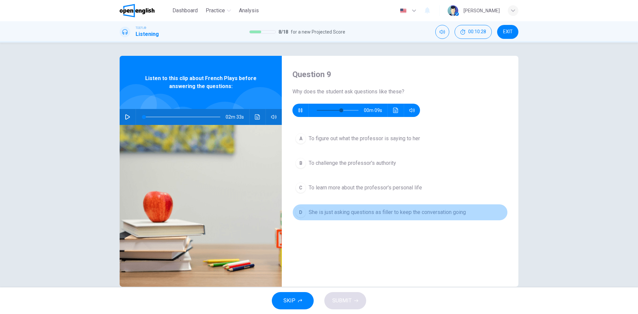
click at [347, 214] on span "She is just asking questions as filler to keep the conversation going" at bounding box center [386, 212] width 157 height 8
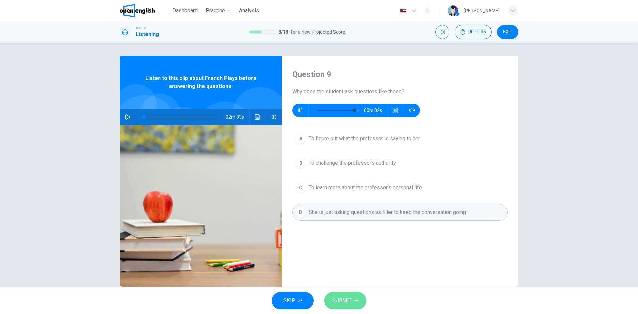
click at [350, 299] on span "SUBMIT" at bounding box center [341, 300] width 19 height 9
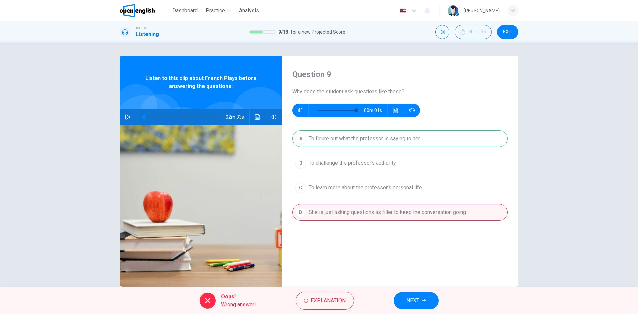
type input "*"
click at [442, 304] on div "Oops! Wrong answer! Explanation NEXT" at bounding box center [319, 300] width 638 height 27
click at [429, 304] on button "NEXT" at bounding box center [415, 300] width 45 height 17
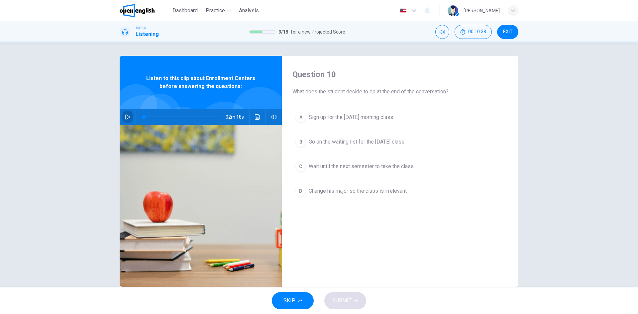
click at [125, 119] on icon "button" at bounding box center [127, 116] width 5 height 5
type input "*"
drag, startPoint x: 338, startPoint y: 144, endPoint x: 341, endPoint y: 150, distance: 6.8
click at [339, 144] on span "Go on the waiting list for the Monday class" at bounding box center [356, 142] width 96 height 8
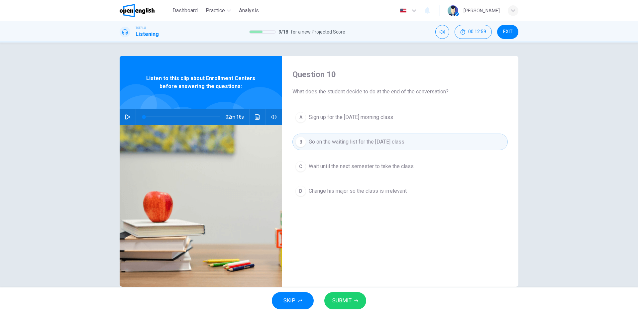
click at [352, 299] on button "SUBMIT" at bounding box center [345, 300] width 42 height 17
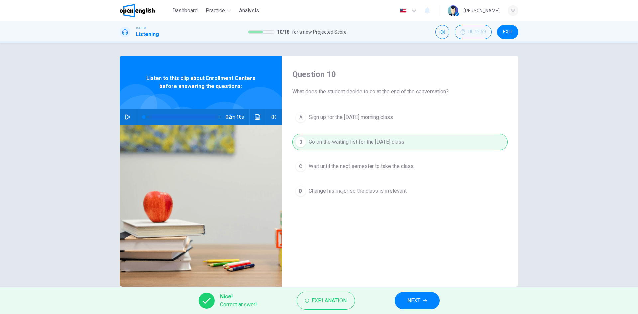
click at [419, 297] on span "NEXT" at bounding box center [413, 300] width 13 height 9
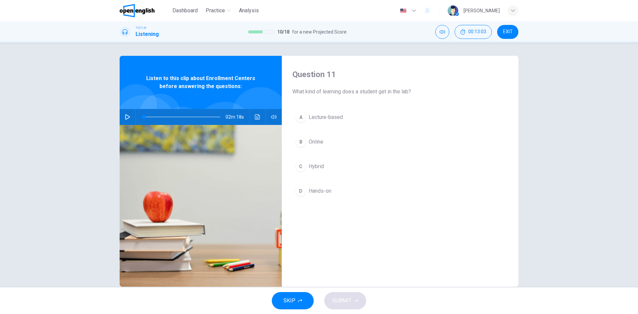
click at [329, 191] on button "D Hands-on" at bounding box center [399, 191] width 215 height 17
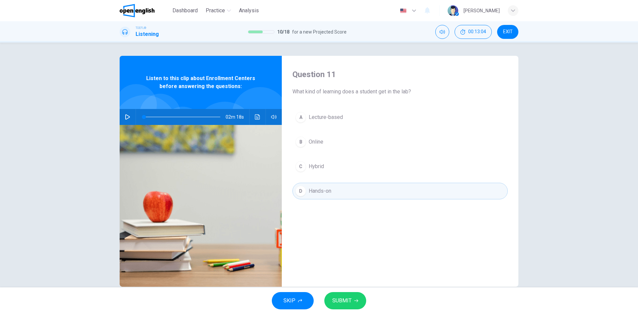
click at [350, 296] on span "SUBMIT" at bounding box center [341, 300] width 19 height 9
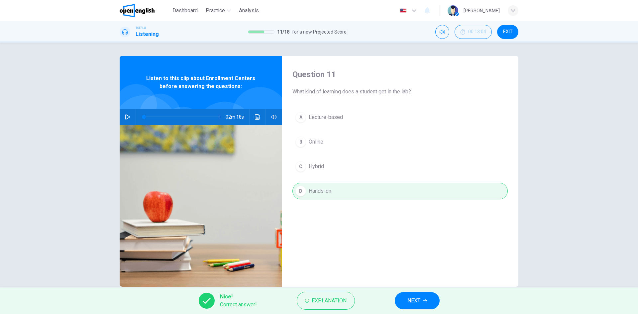
click at [420, 301] on span "NEXT" at bounding box center [413, 300] width 13 height 9
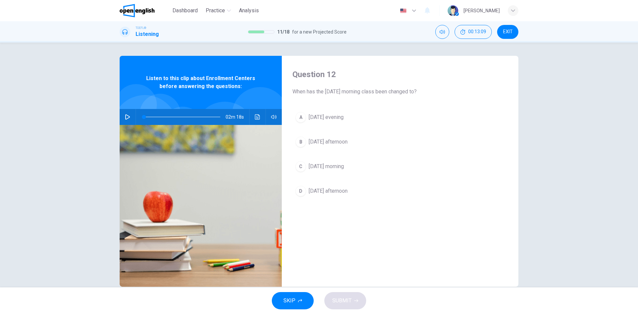
click at [333, 176] on div "A Tuesday evening B Wednesday afternoon C Friday morning D Saturday afternoon" at bounding box center [399, 161] width 215 height 104
click at [333, 171] on button "C Friday morning" at bounding box center [399, 166] width 215 height 17
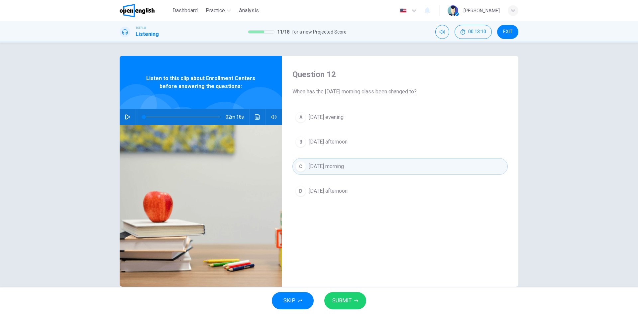
click at [349, 305] on span "SUBMIT" at bounding box center [341, 300] width 19 height 9
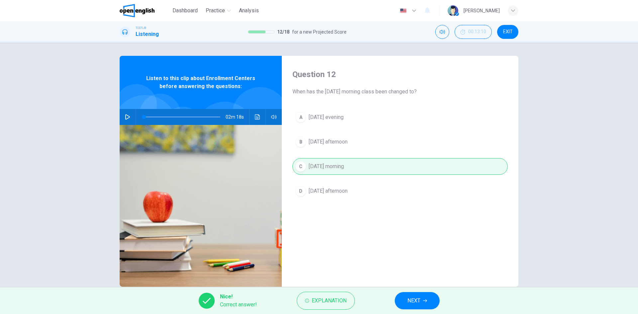
click at [424, 299] on icon "button" at bounding box center [425, 300] width 4 height 4
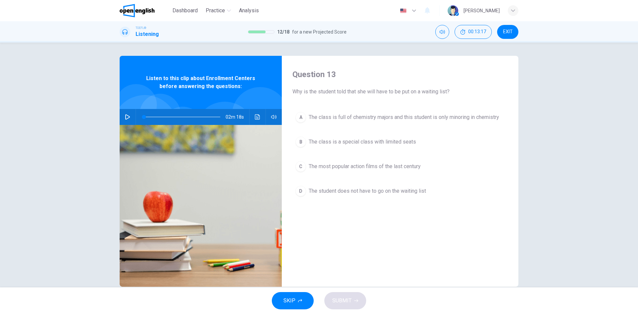
click at [380, 138] on span "The class is a special class with limited seats" at bounding box center [361, 142] width 107 height 8
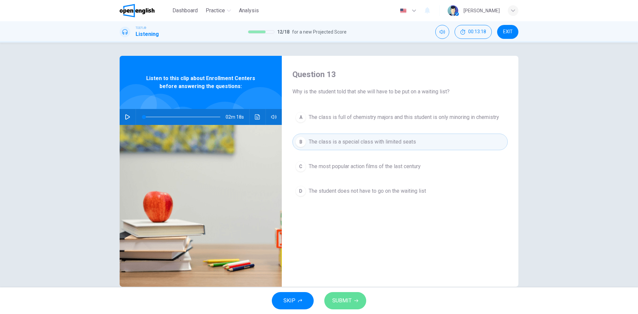
click at [350, 302] on span "SUBMIT" at bounding box center [341, 300] width 19 height 9
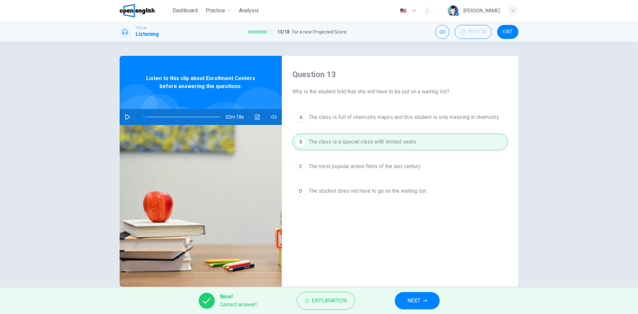
click at [421, 298] on button "NEXT" at bounding box center [416, 300] width 45 height 17
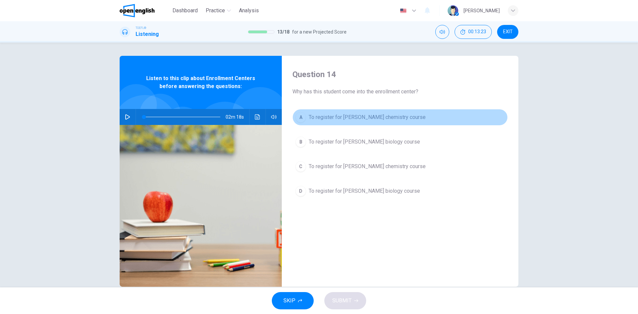
click at [377, 117] on span "To register for Professor Taylor's chemistry course" at bounding box center [366, 117] width 117 height 8
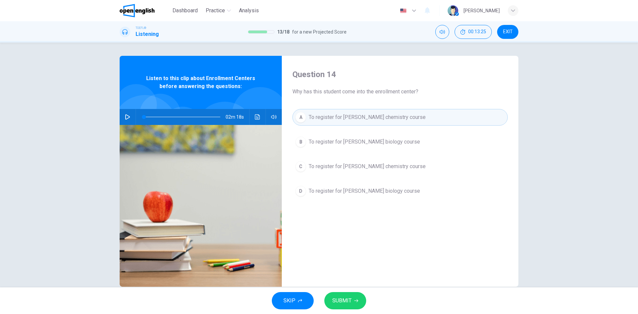
click at [350, 303] on span "SUBMIT" at bounding box center [341, 300] width 19 height 9
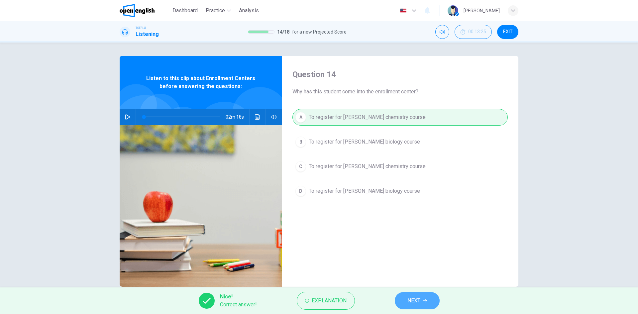
click at [411, 299] on span "NEXT" at bounding box center [413, 300] width 13 height 9
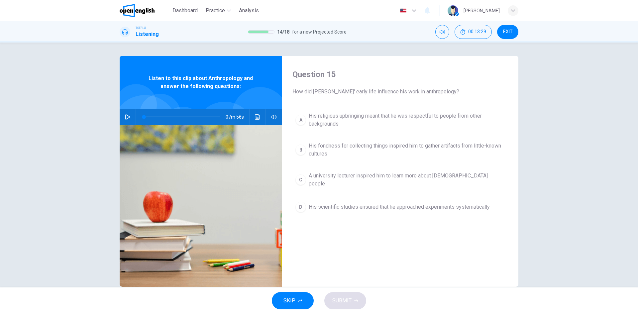
click at [126, 119] on button "button" at bounding box center [127, 117] width 11 height 16
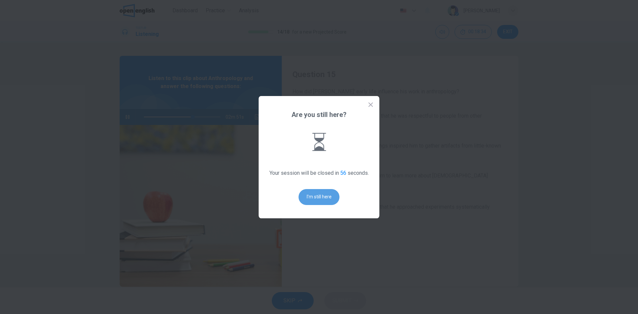
click at [316, 197] on button "I'm still here" at bounding box center [318, 197] width 41 height 16
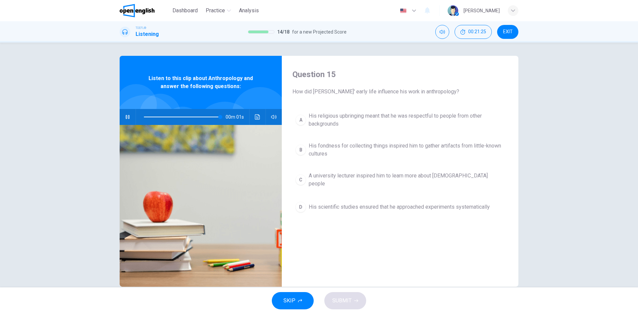
type input "*"
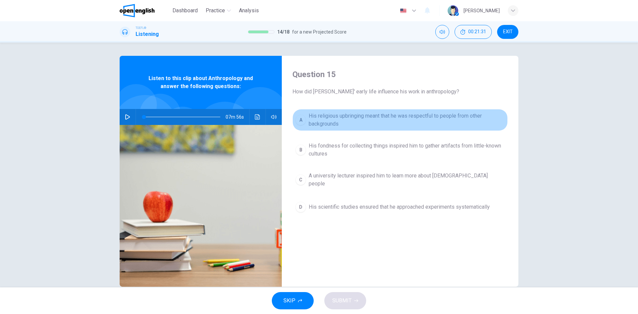
click at [325, 121] on span "His religious upbringing meant that he was respectful to people from other back…" at bounding box center [406, 120] width 196 height 16
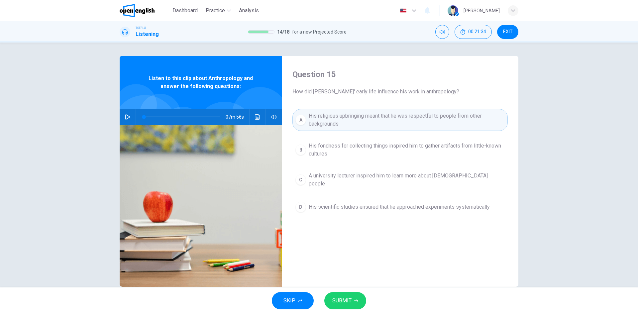
click at [354, 301] on icon "button" at bounding box center [356, 300] width 4 height 4
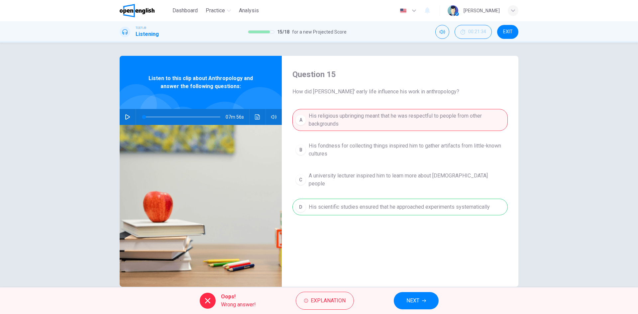
click at [413, 295] on button "NEXT" at bounding box center [415, 300] width 45 height 17
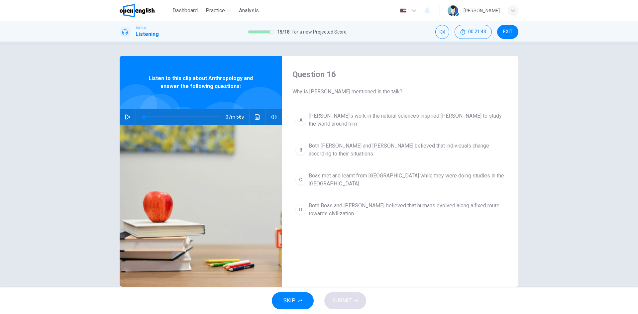
click at [327, 142] on span "Both Darwin and Boas believed that individuals change according to their situat…" at bounding box center [406, 150] width 196 height 16
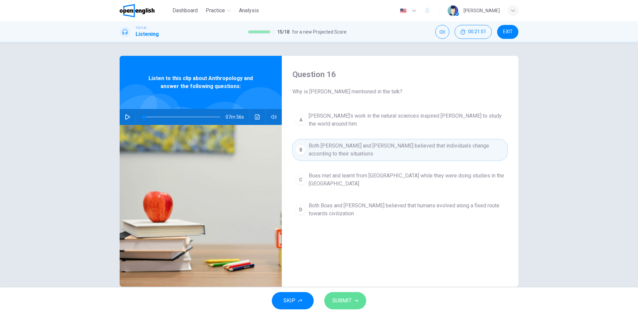
click at [350, 295] on button "SUBMIT" at bounding box center [345, 300] width 42 height 17
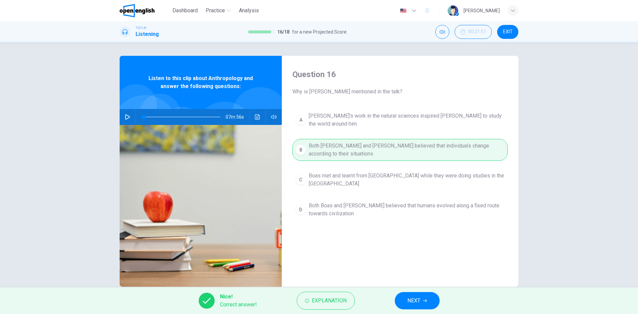
drag, startPoint x: 403, startPoint y: 286, endPoint x: 405, endPoint y: 296, distance: 10.3
click at [404, 288] on div "Dashboard Practice Analysis English ** ​ Luis R. TOEFL® Listening 16 / 18 for a…" at bounding box center [319, 157] width 638 height 314
click at [405, 296] on button "NEXT" at bounding box center [416, 300] width 45 height 17
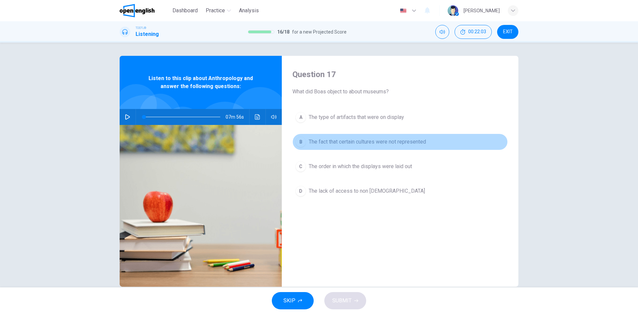
click at [360, 143] on span "The fact that certain cultures were not represented" at bounding box center [366, 142] width 117 height 8
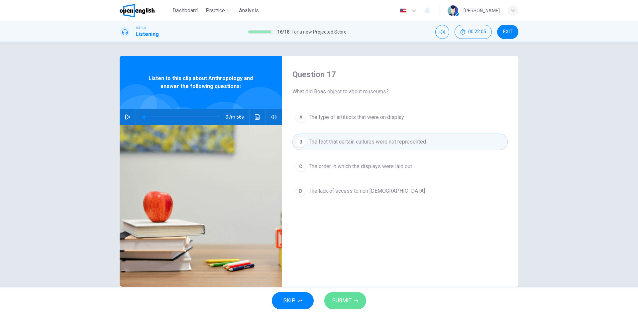
click at [354, 300] on icon "button" at bounding box center [356, 300] width 4 height 4
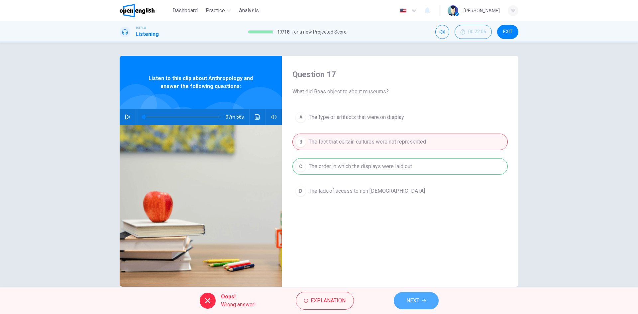
click at [413, 300] on span "NEXT" at bounding box center [412, 300] width 13 height 9
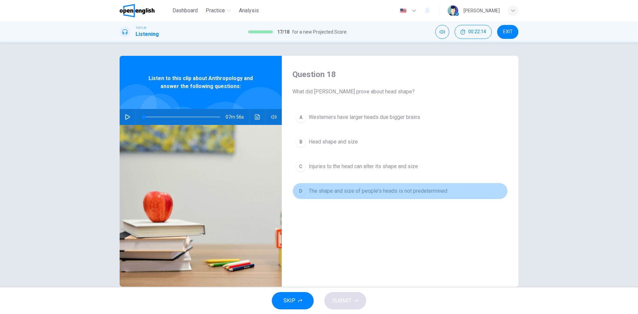
click at [356, 194] on span "The shape and size of people's heads is not predetermined" at bounding box center [377, 191] width 138 height 8
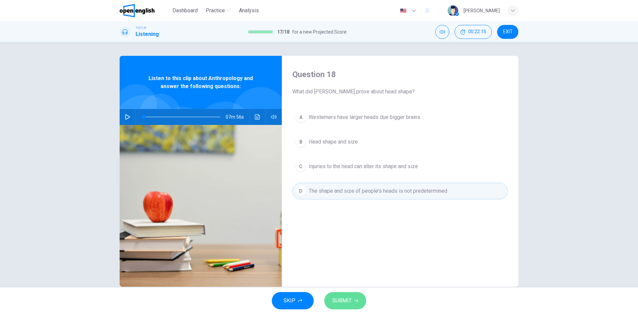
click at [349, 304] on span "SUBMIT" at bounding box center [341, 300] width 19 height 9
